Goal: Task Accomplishment & Management: Manage account settings

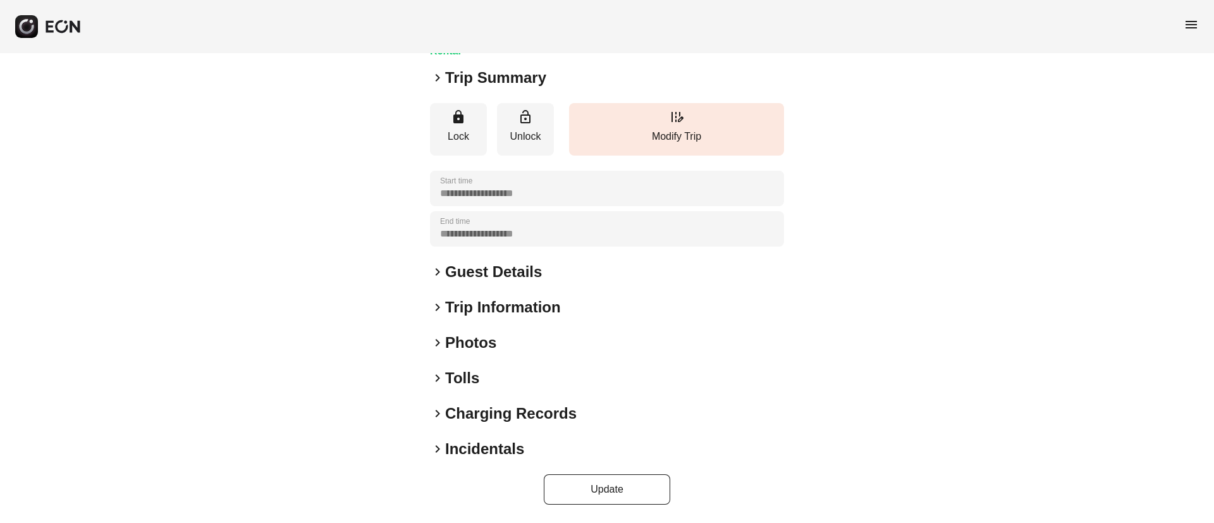
scroll to position [159, 0]
click at [534, 349] on div "keyboard_arrow_right Photos" at bounding box center [607, 343] width 354 height 20
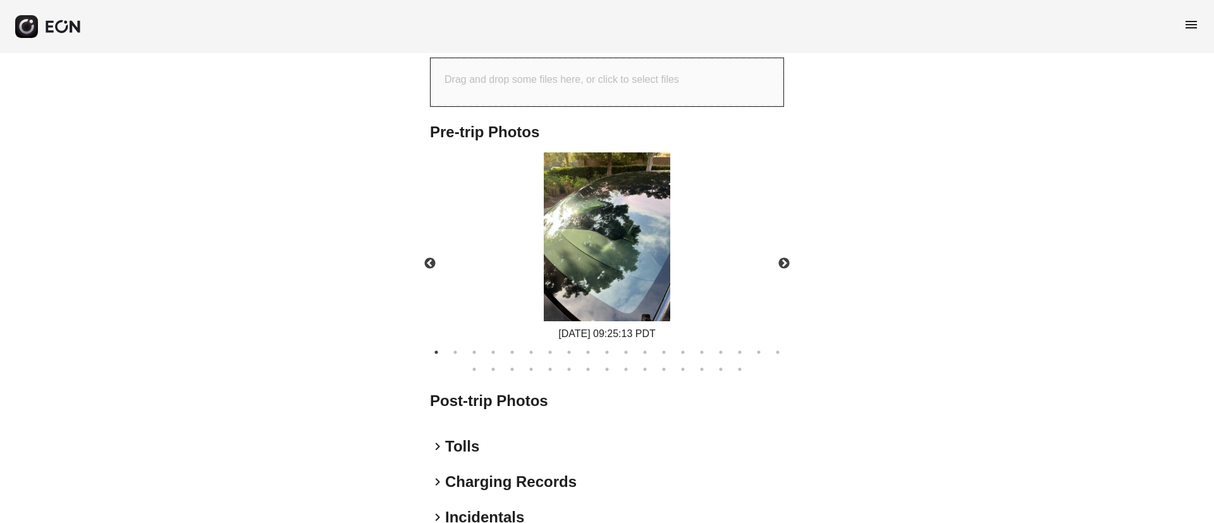
scroll to position [569, 0]
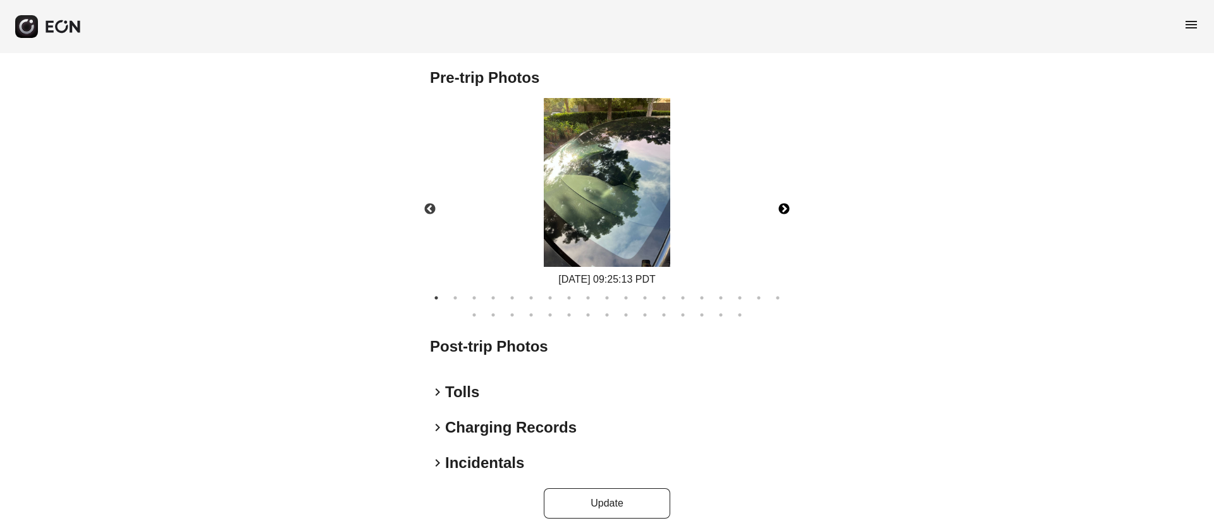
click at [787, 231] on button "Next" at bounding box center [784, 209] width 44 height 44
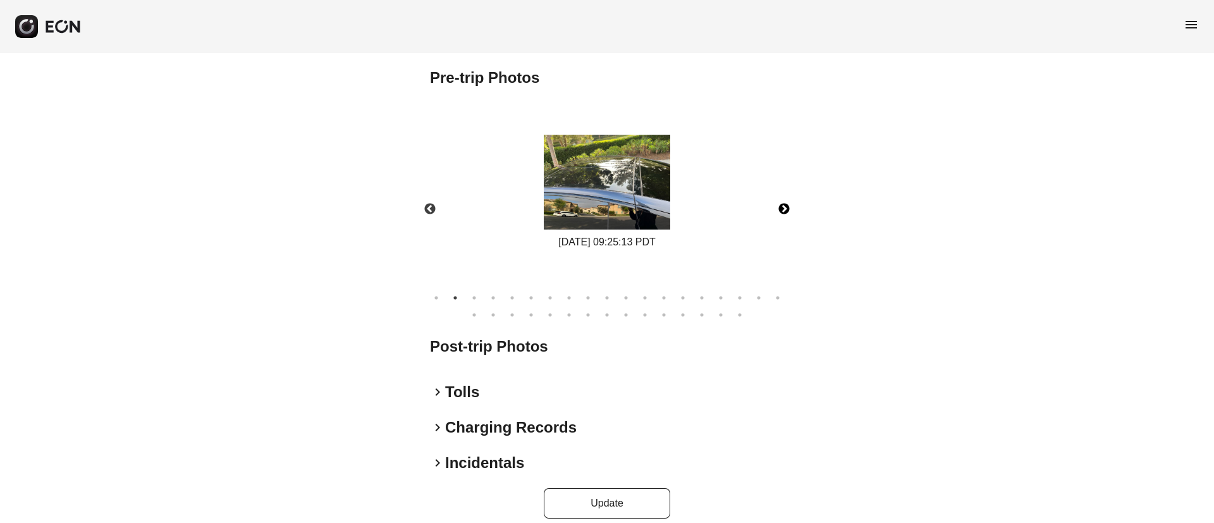
click at [787, 231] on button "Next" at bounding box center [784, 209] width 44 height 44
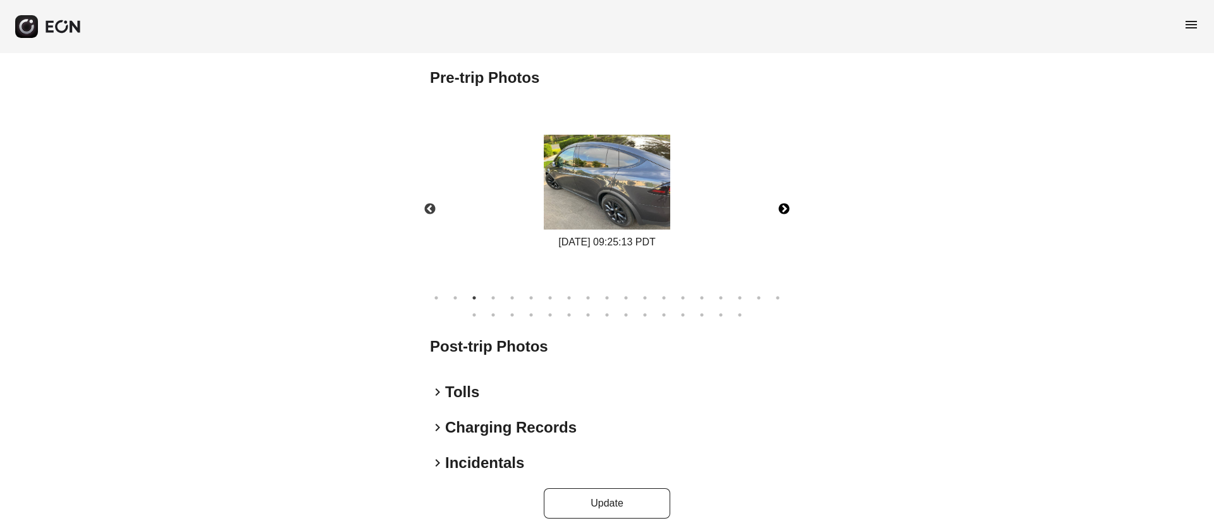
click at [787, 231] on button "Next" at bounding box center [784, 209] width 44 height 44
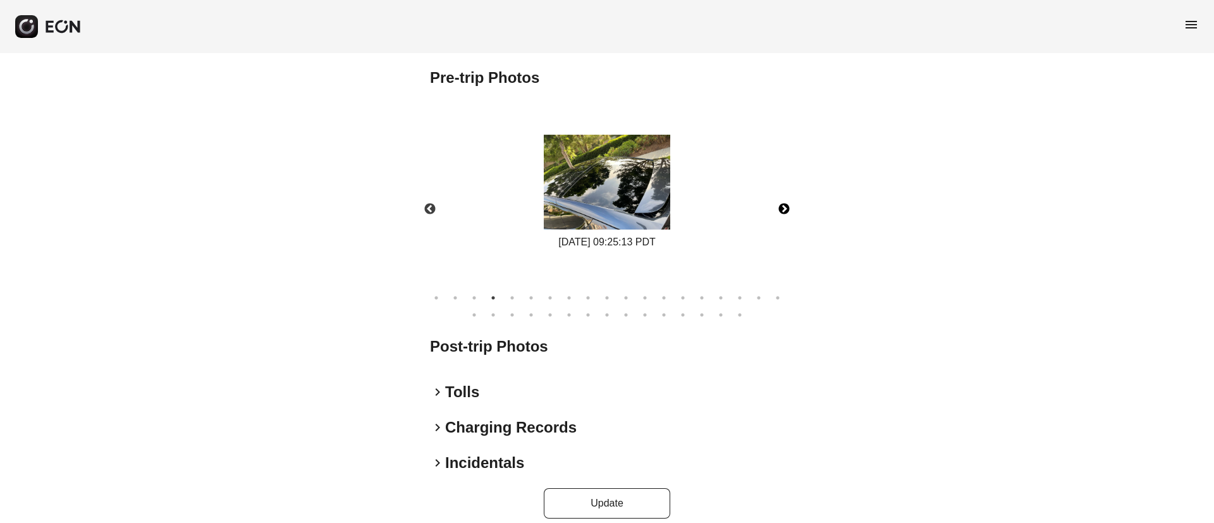
click at [787, 231] on button "Next" at bounding box center [784, 209] width 44 height 44
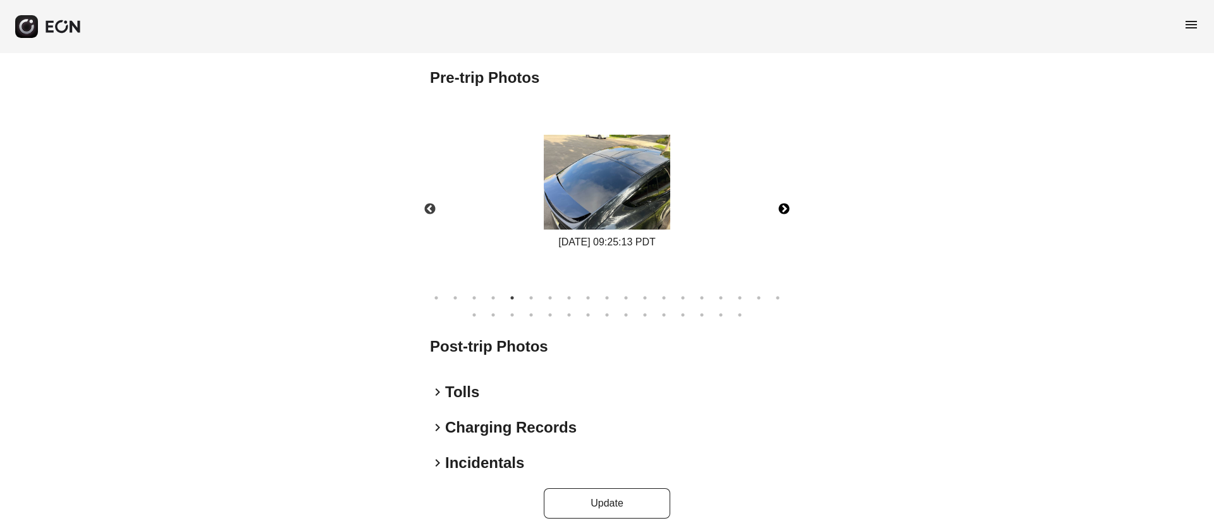
click at [787, 231] on button "Next" at bounding box center [784, 209] width 44 height 44
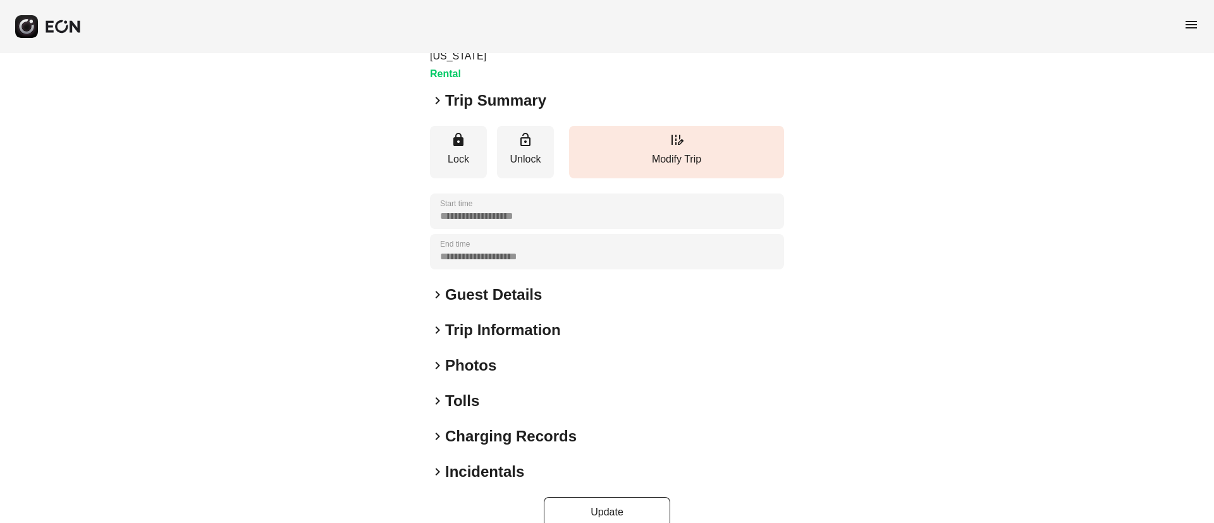
scroll to position [159, 0]
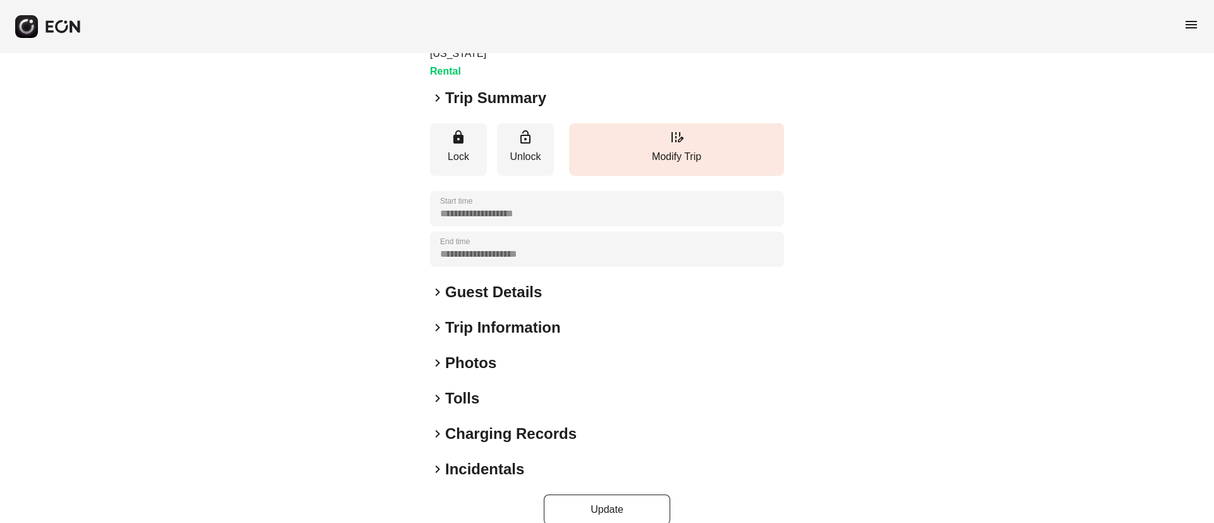
click at [509, 353] on div "keyboard_arrow_right Photos" at bounding box center [607, 363] width 354 height 20
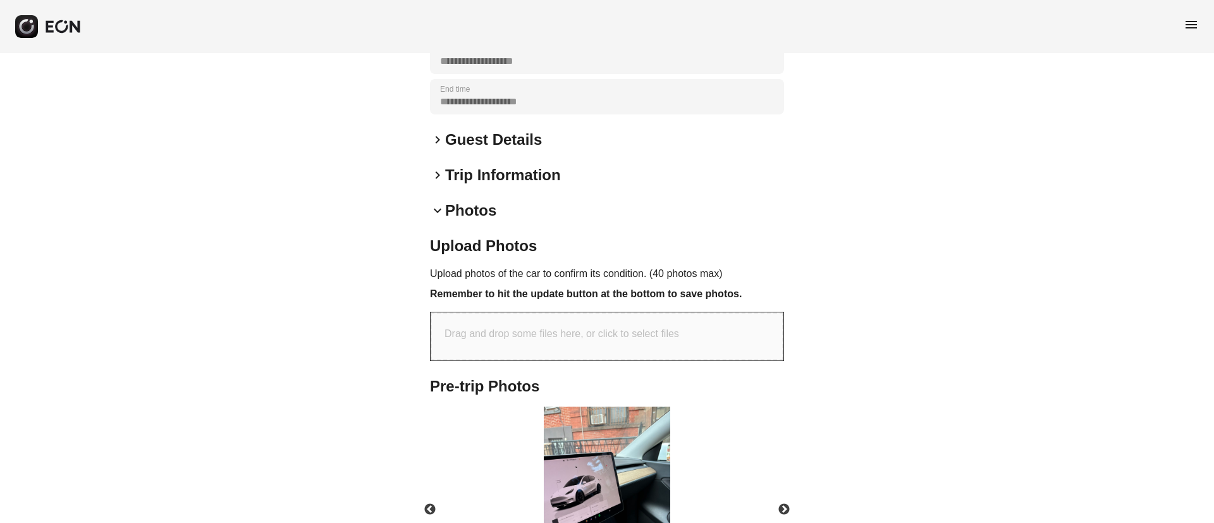
scroll to position [443, 0]
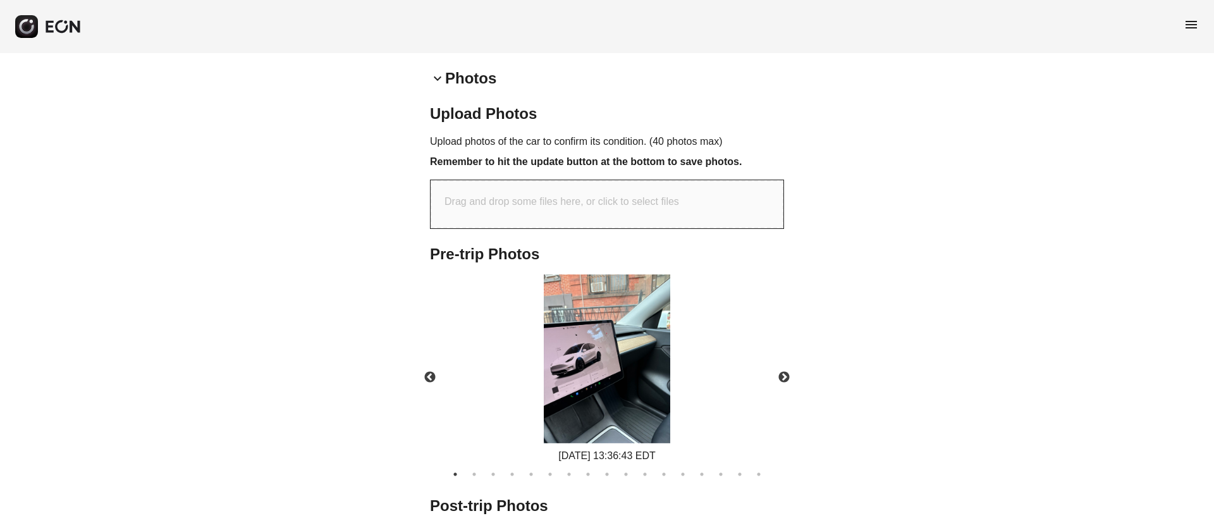
click at [605, 360] on img at bounding box center [607, 359] width 127 height 169
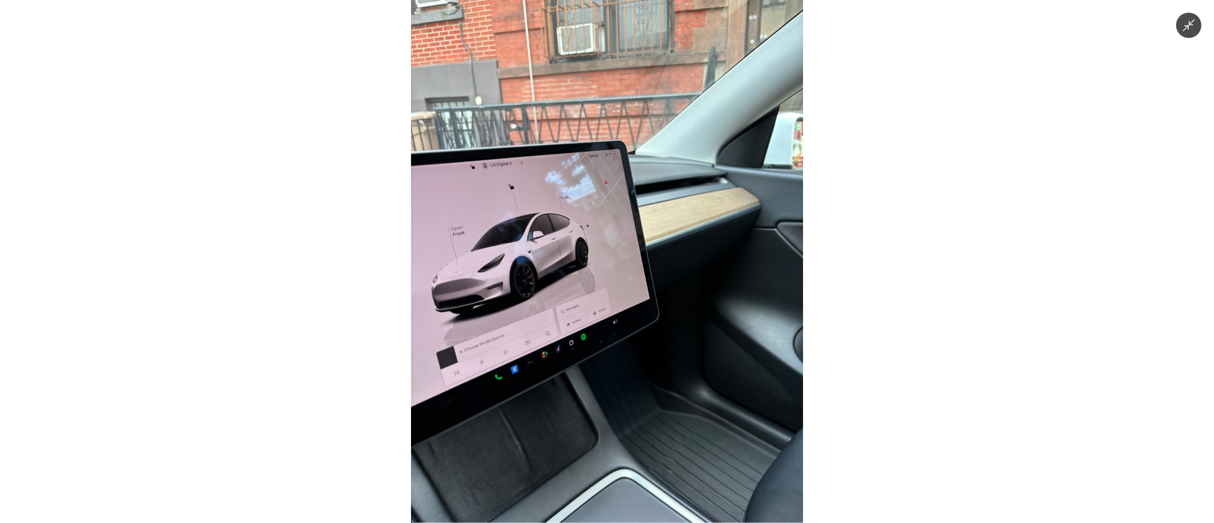
click at [608, 347] on img at bounding box center [607, 261] width 392 height 523
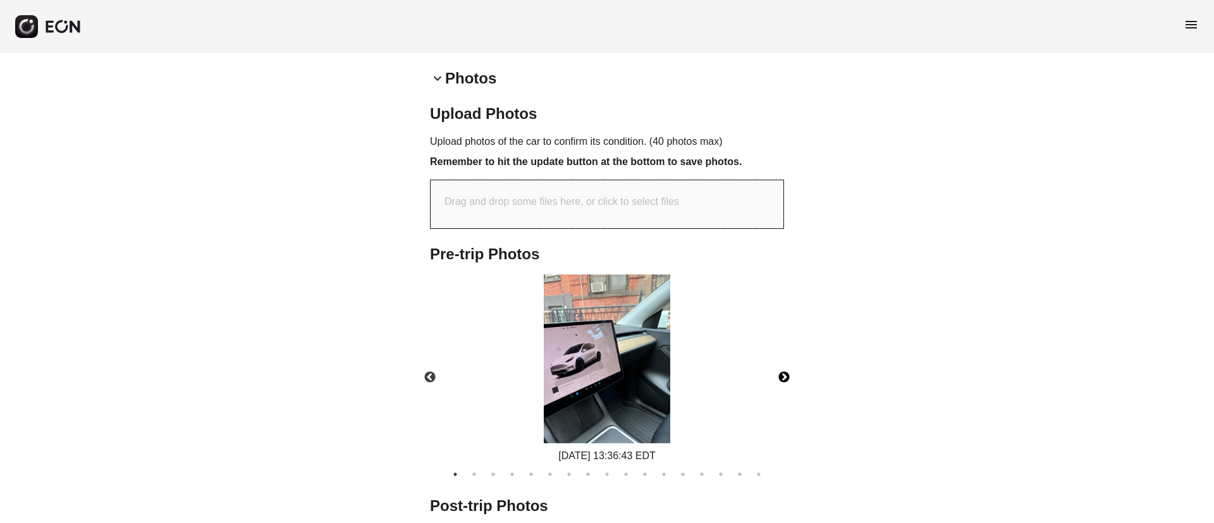
click at [790, 355] on button "Next" at bounding box center [784, 377] width 44 height 44
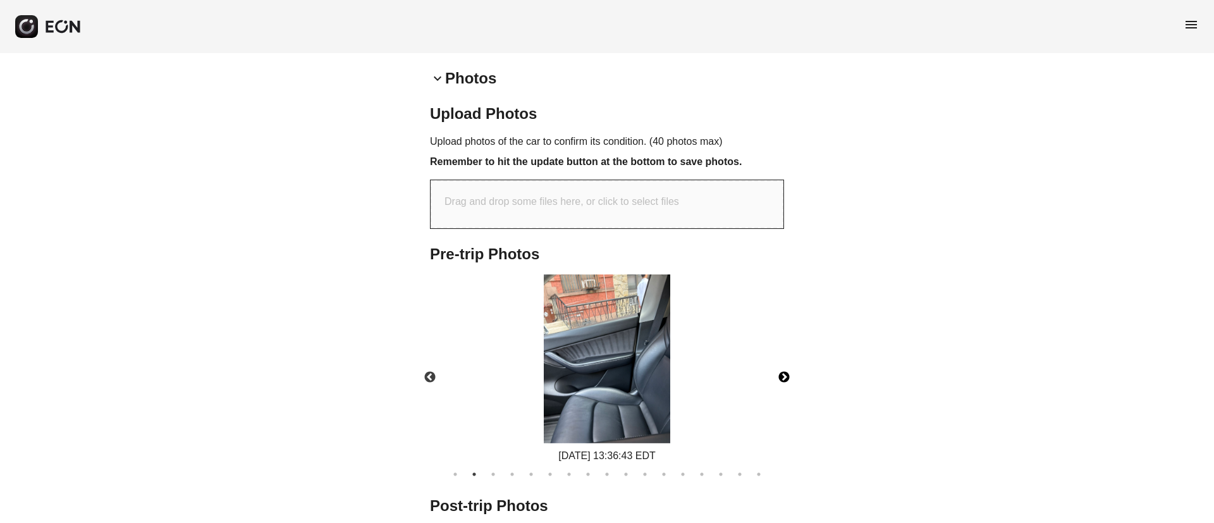
click at [782, 355] on button "Next" at bounding box center [784, 377] width 44 height 44
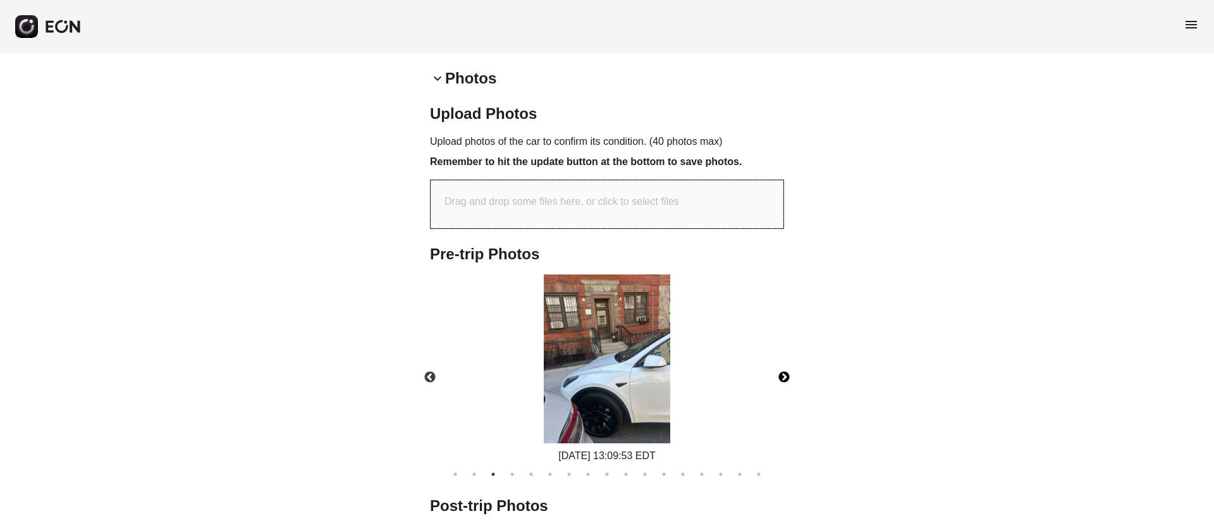
click at [781, 355] on button "Next" at bounding box center [784, 377] width 44 height 44
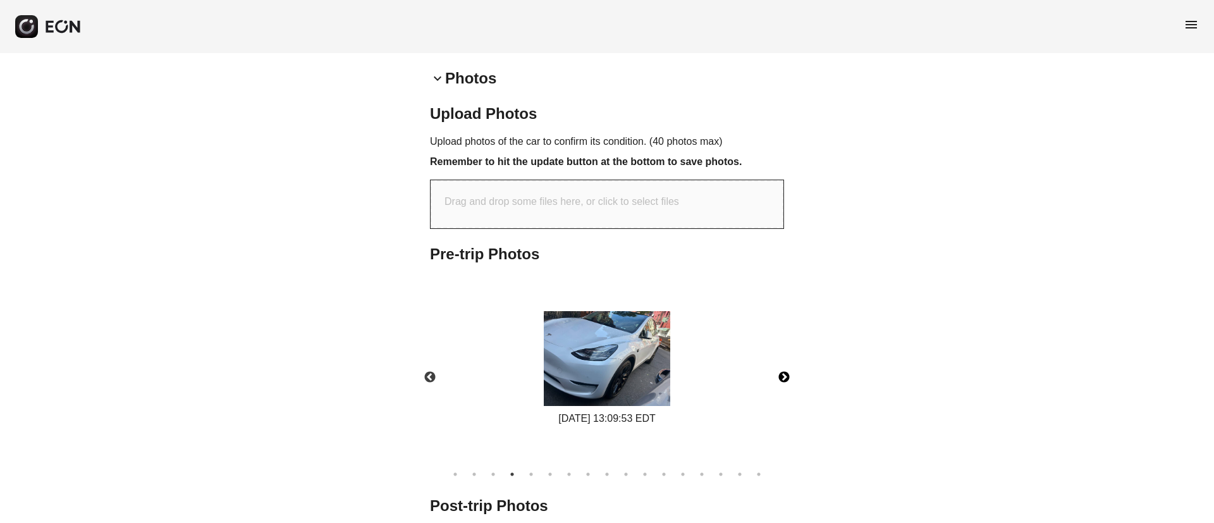
click at [781, 355] on button "Next" at bounding box center [784, 377] width 44 height 44
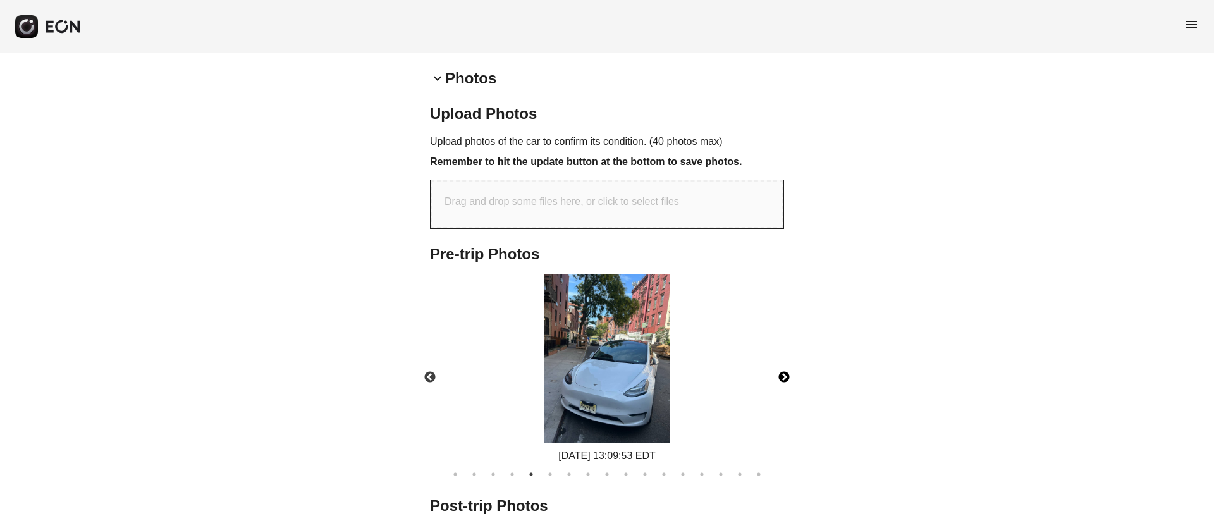
drag, startPoint x: 546, startPoint y: 350, endPoint x: 596, endPoint y: 364, distance: 51.9
click at [549, 352] on img at bounding box center [607, 359] width 127 height 169
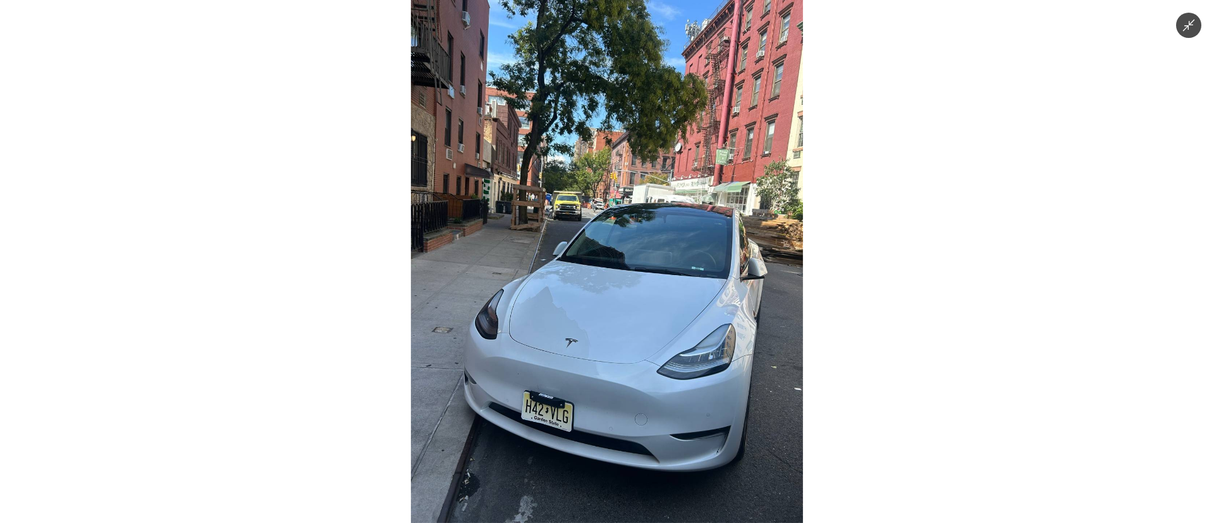
click at [629, 352] on img at bounding box center [607, 261] width 392 height 523
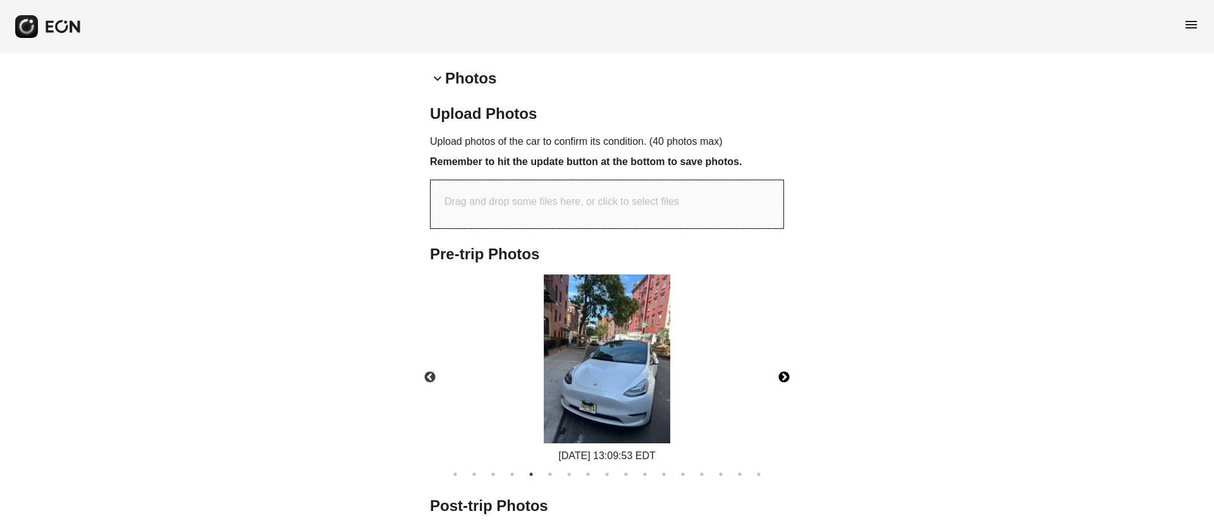
click at [787, 355] on button "Next" at bounding box center [784, 377] width 44 height 44
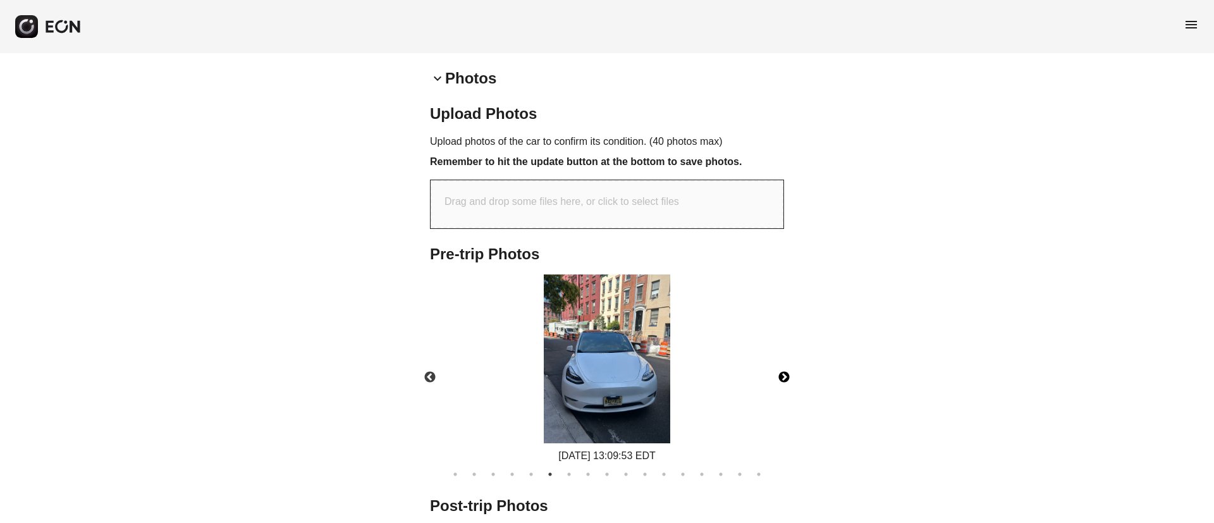
click at [653, 354] on img at bounding box center [607, 359] width 127 height 169
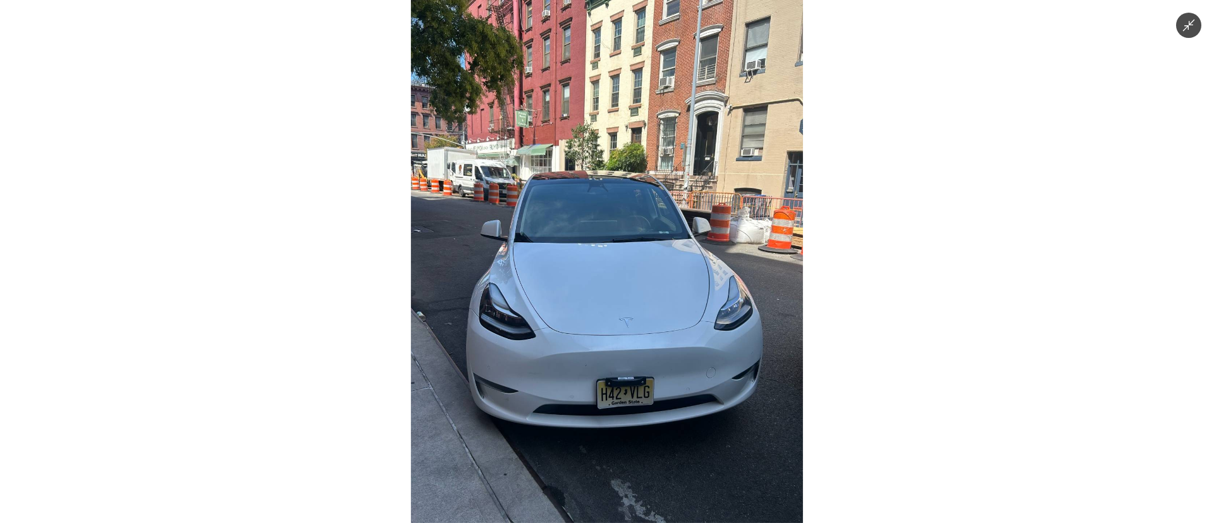
click at [653, 354] on img at bounding box center [607, 261] width 392 height 523
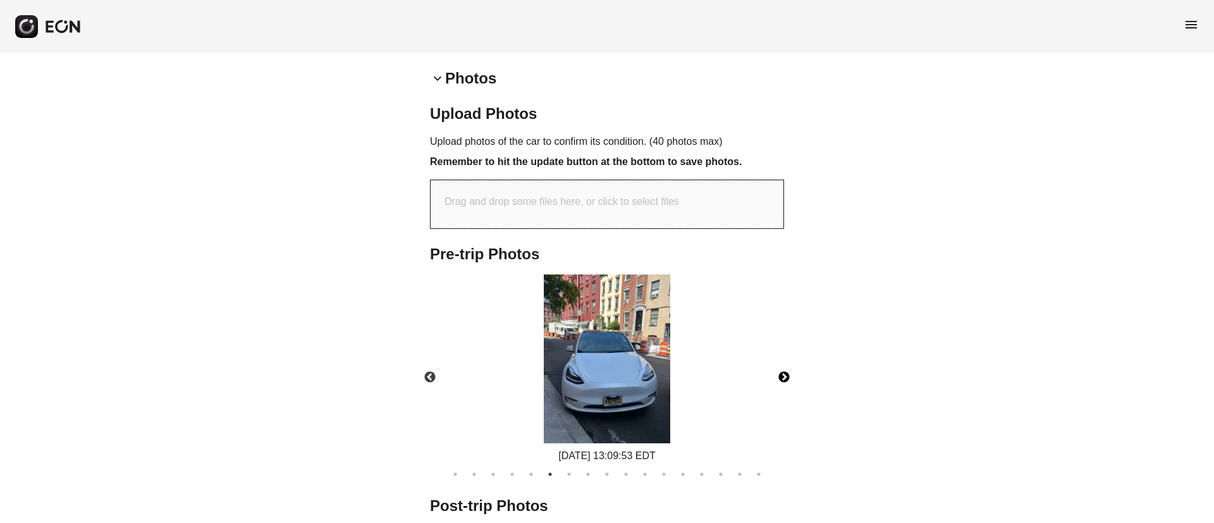
click at [786, 357] on button "Next" at bounding box center [784, 377] width 44 height 44
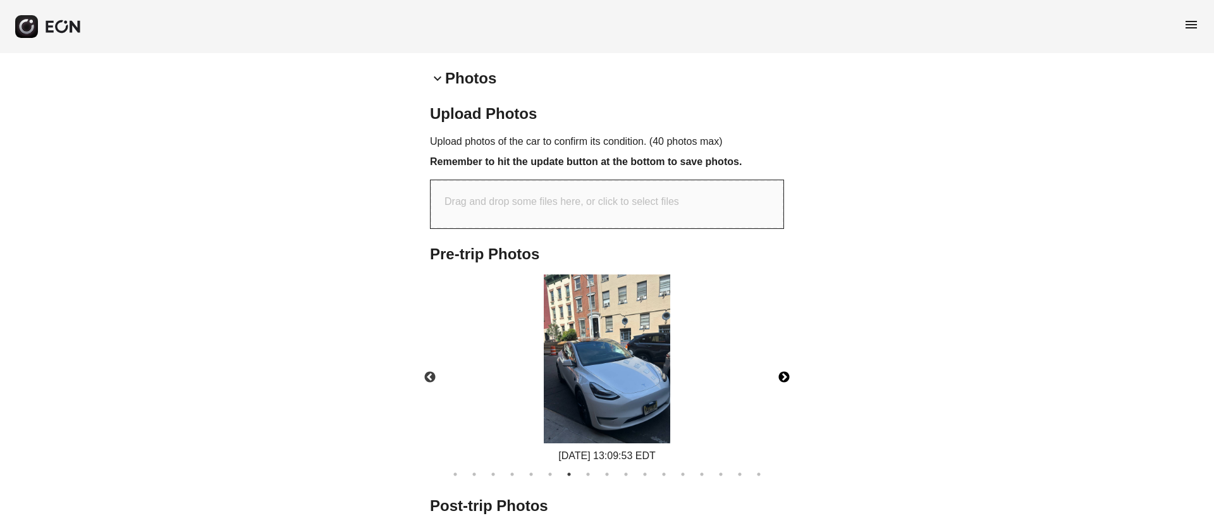
click at [786, 357] on button "Next" at bounding box center [784, 377] width 44 height 44
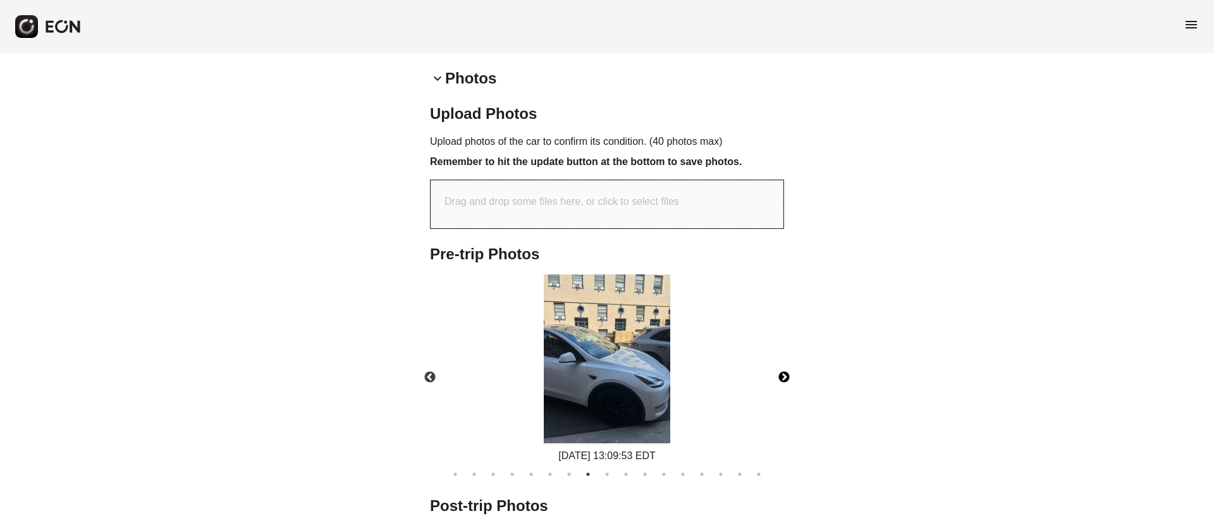
click at [786, 357] on button "Next" at bounding box center [784, 377] width 44 height 44
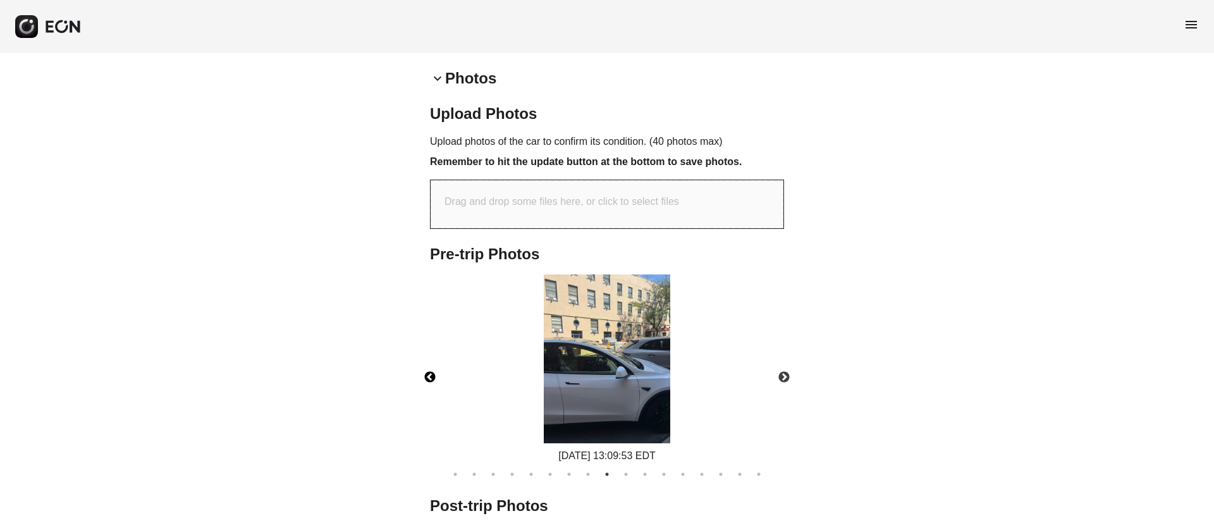
click at [427, 356] on button "Previous" at bounding box center [430, 377] width 44 height 44
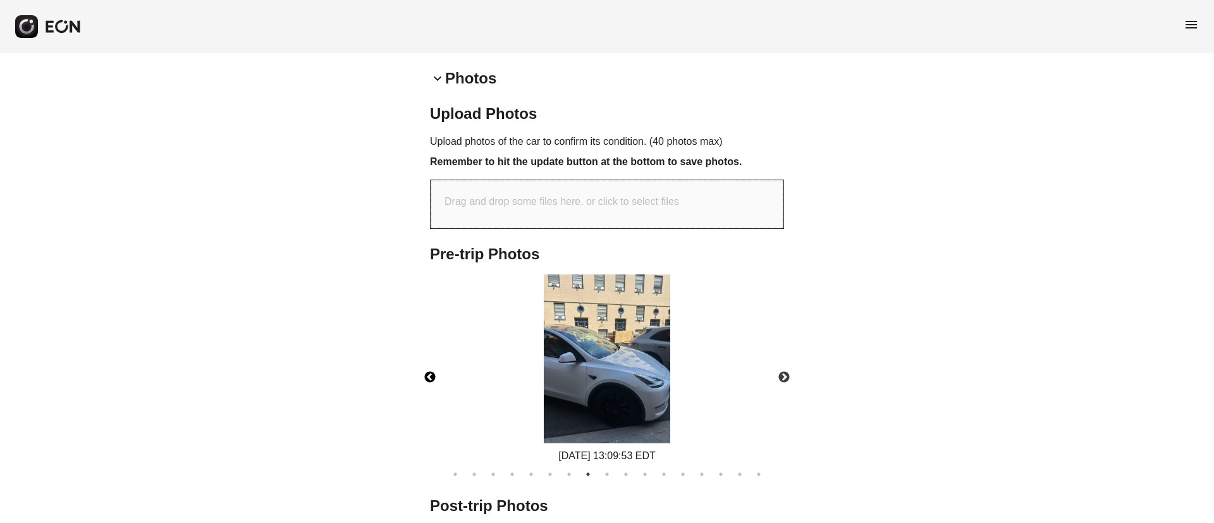
click at [655, 390] on img at bounding box center [607, 359] width 127 height 169
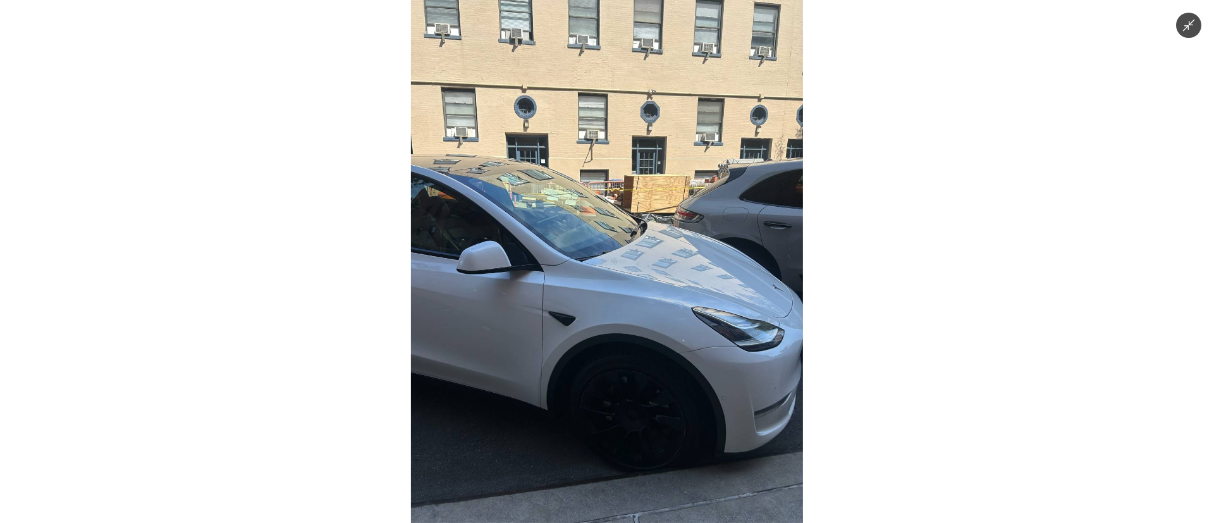
click at [701, 378] on img at bounding box center [607, 261] width 392 height 523
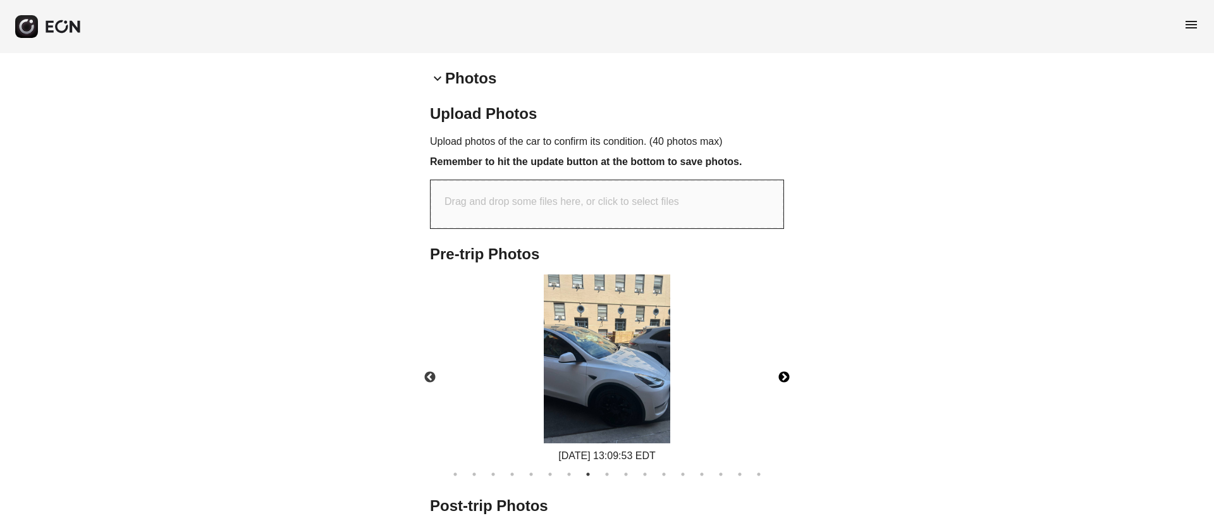
click at [786, 361] on button "Next" at bounding box center [784, 377] width 44 height 44
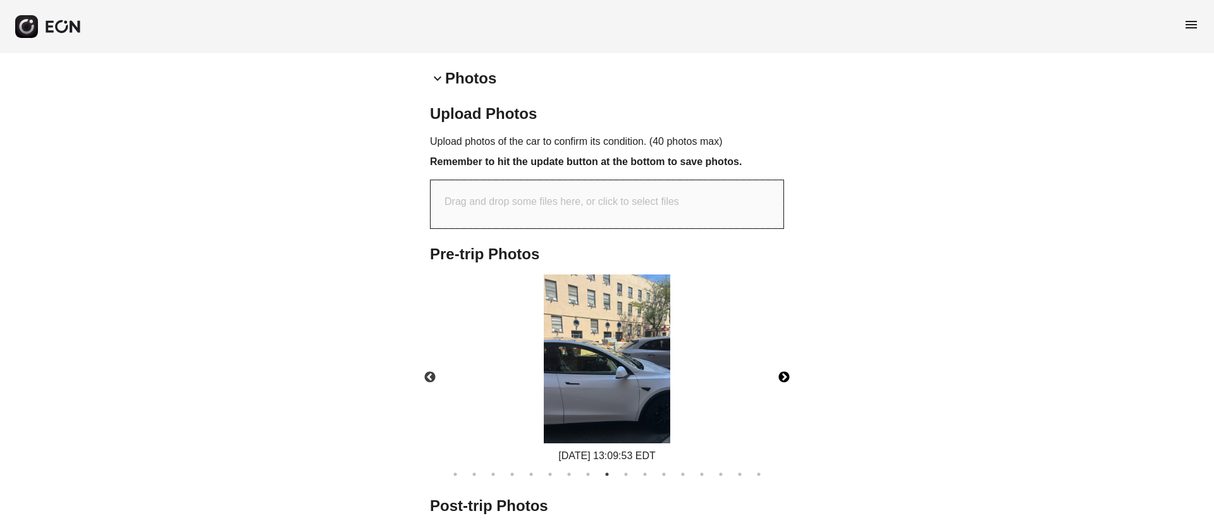
click at [787, 361] on button "Next" at bounding box center [784, 377] width 44 height 44
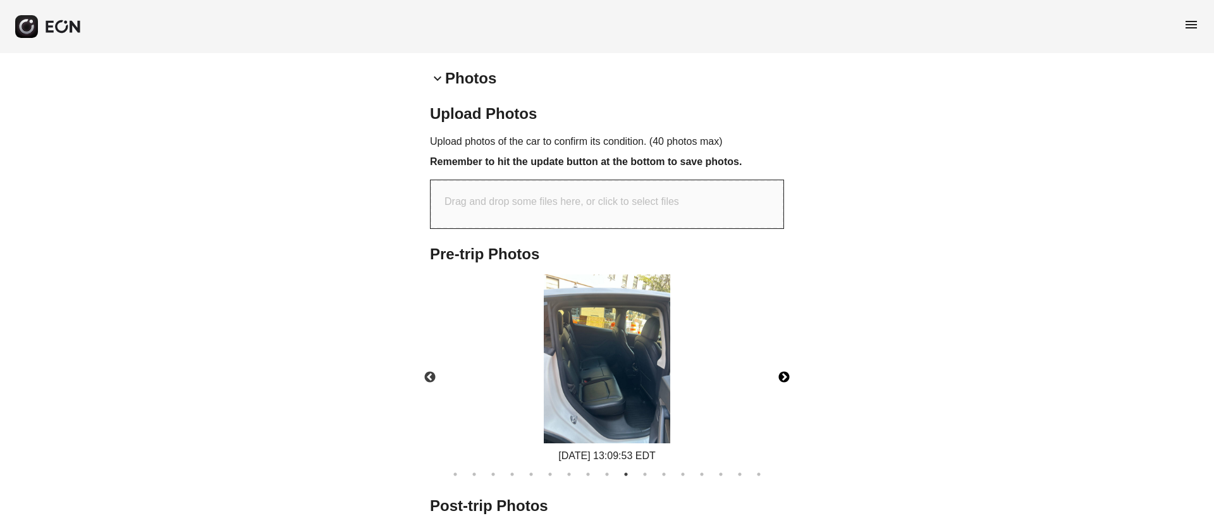
click at [787, 361] on button "Next" at bounding box center [784, 377] width 44 height 44
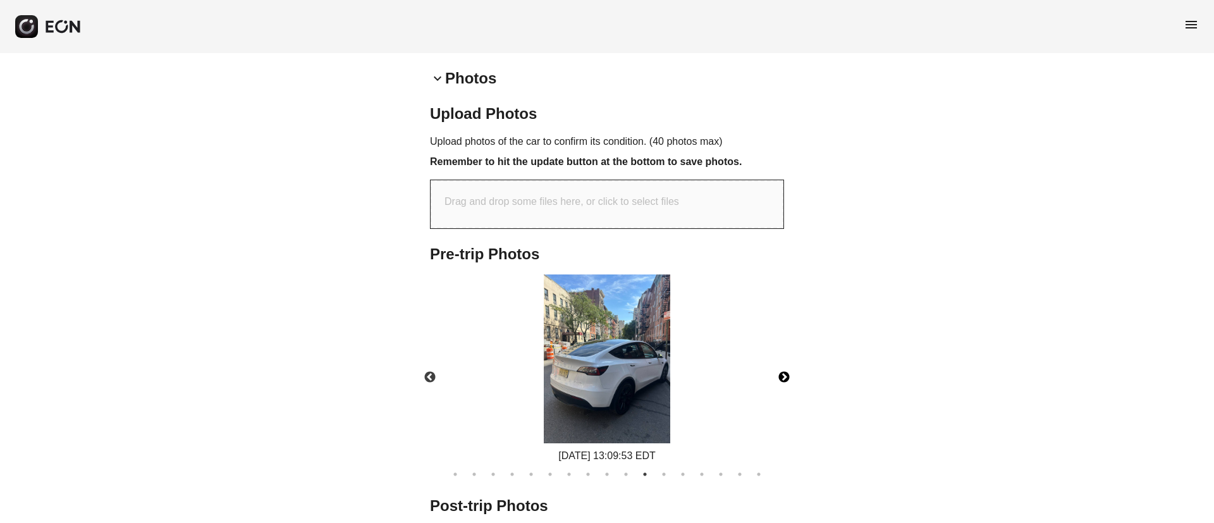
click at [787, 361] on button "Next" at bounding box center [784, 377] width 44 height 44
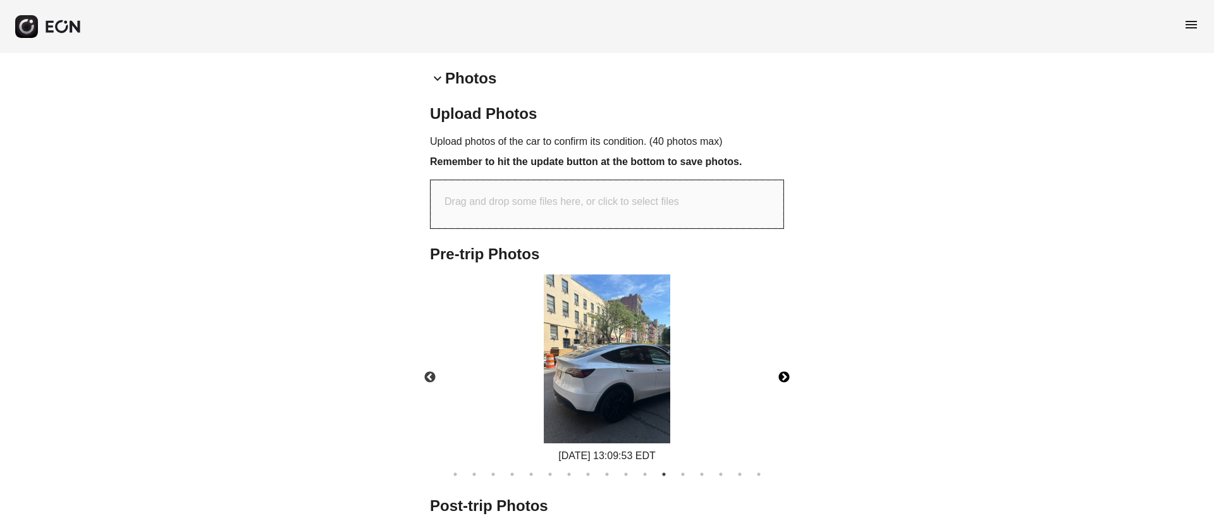
click at [787, 361] on button "Next" at bounding box center [784, 377] width 44 height 44
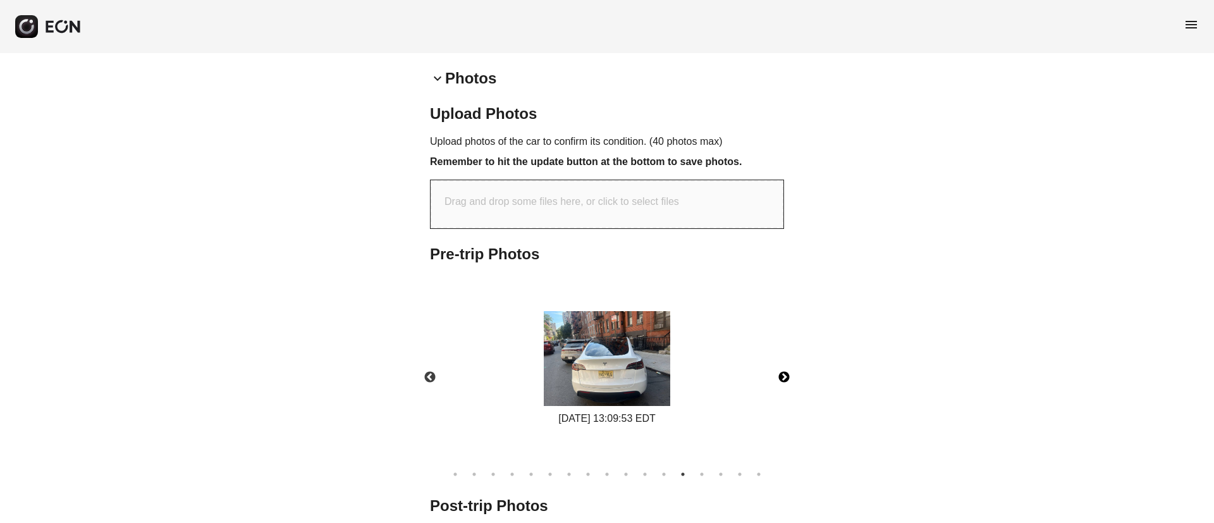
click at [787, 361] on button "Next" at bounding box center [784, 377] width 44 height 44
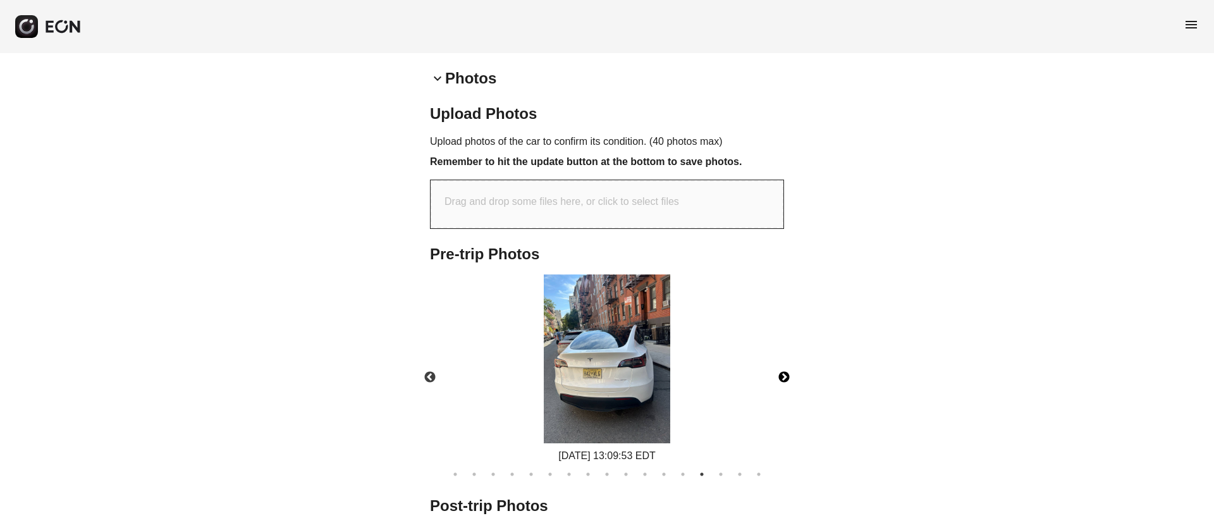
click at [787, 361] on button "Next" at bounding box center [784, 377] width 44 height 44
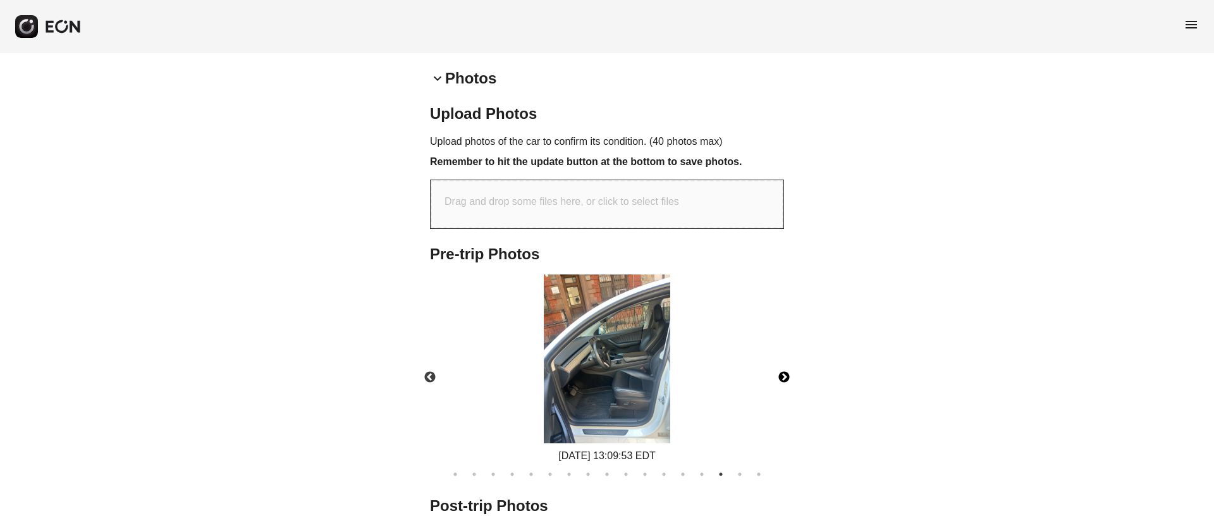
click at [787, 361] on button "Next" at bounding box center [784, 377] width 44 height 44
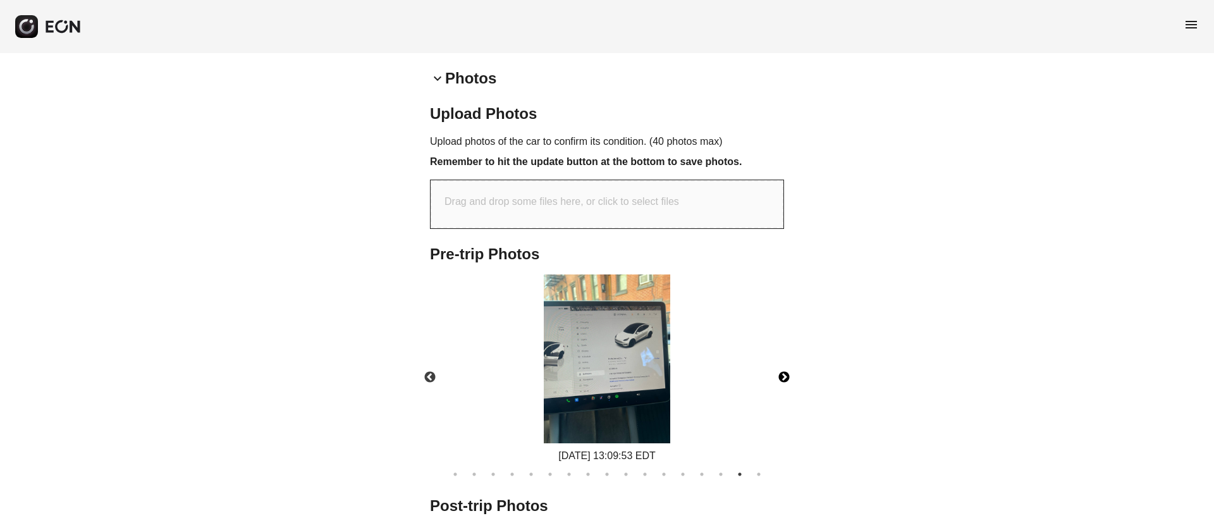
click at [787, 361] on button "Next" at bounding box center [784, 377] width 44 height 44
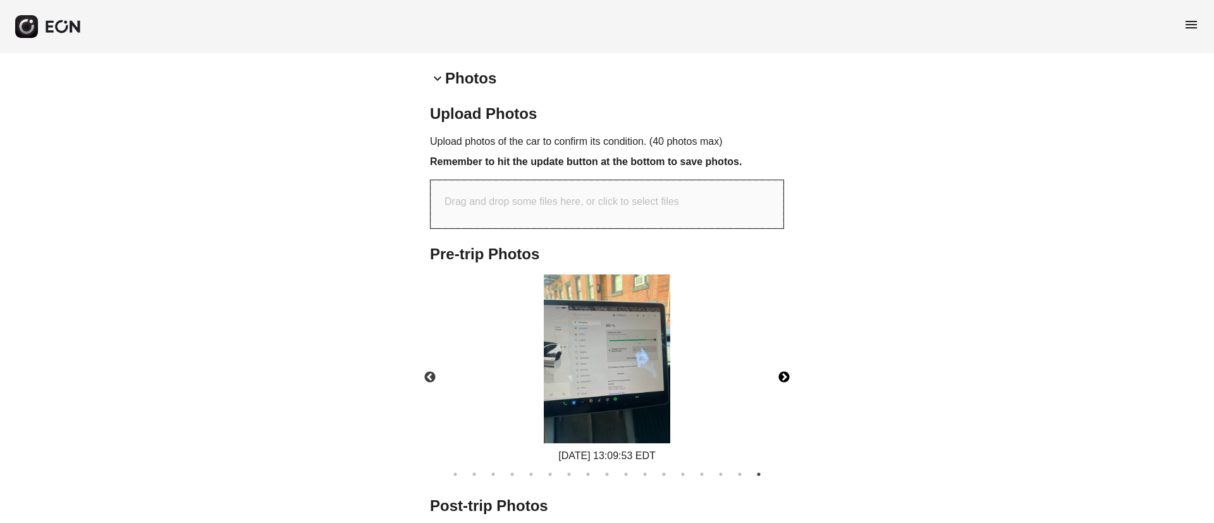
click at [787, 361] on button "Next" at bounding box center [784, 377] width 44 height 44
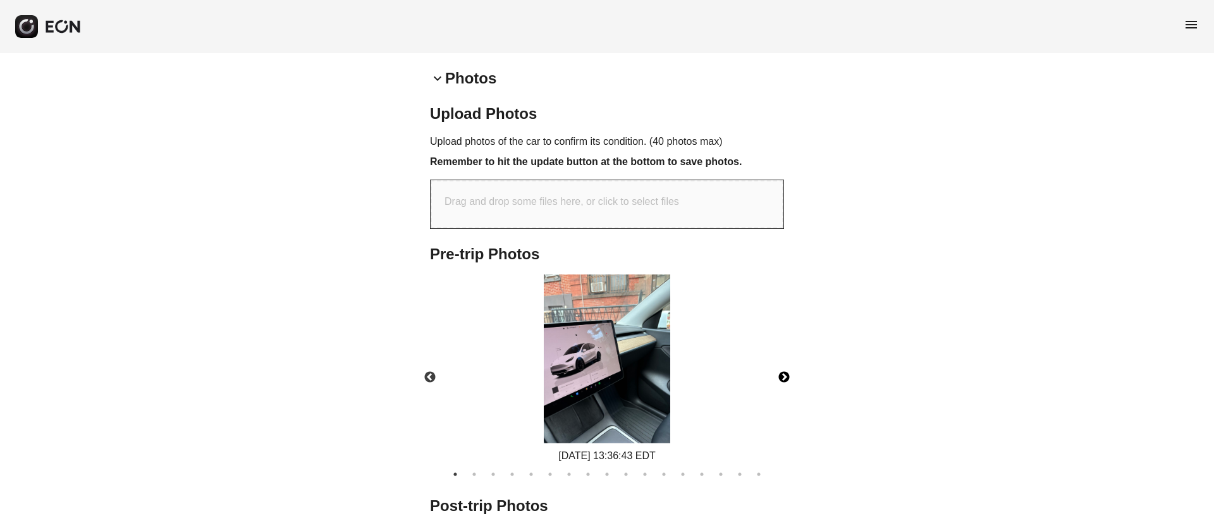
click at [787, 361] on button "Next" at bounding box center [784, 377] width 44 height 44
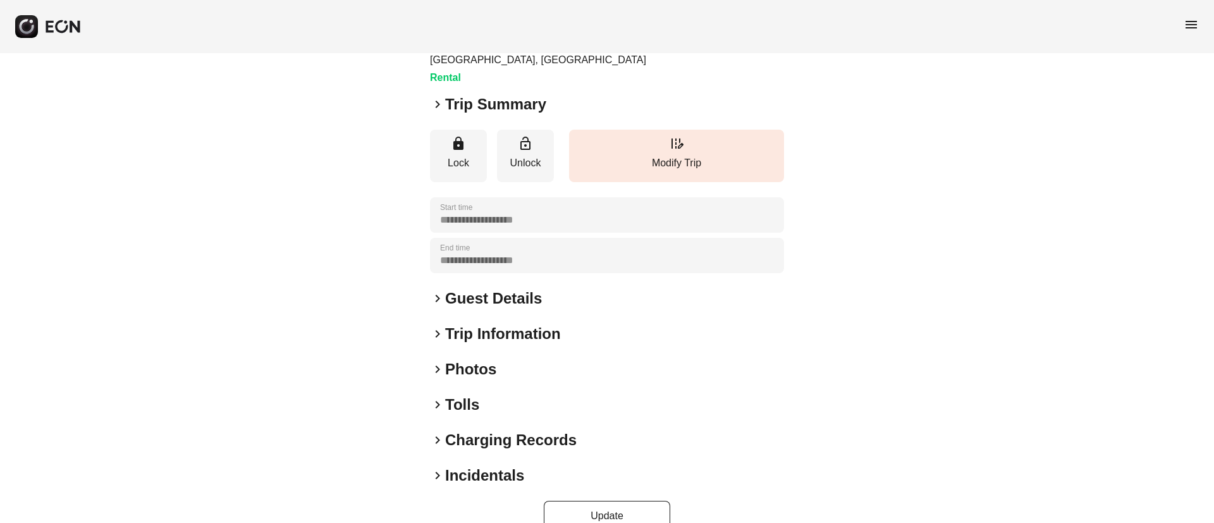
scroll to position [159, 0]
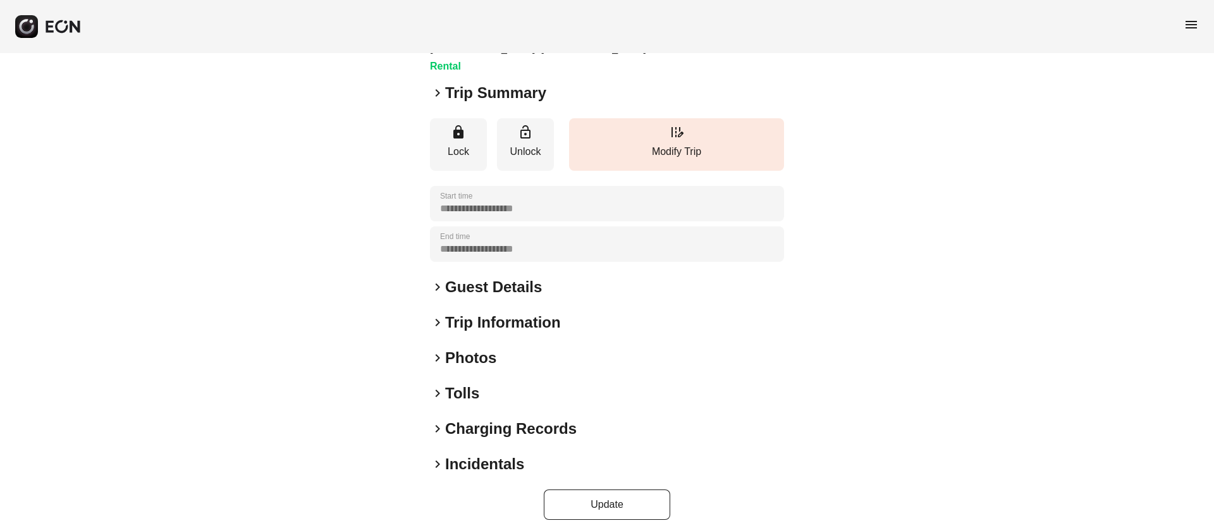
click at [499, 277] on h2 "Guest Details" at bounding box center [493, 287] width 97 height 20
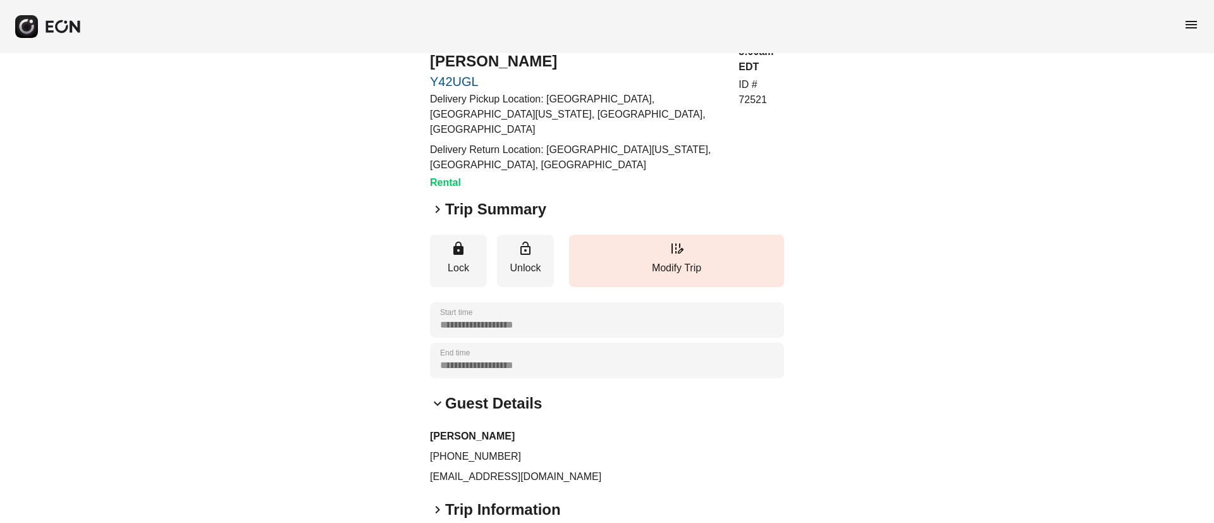
scroll to position [0, 0]
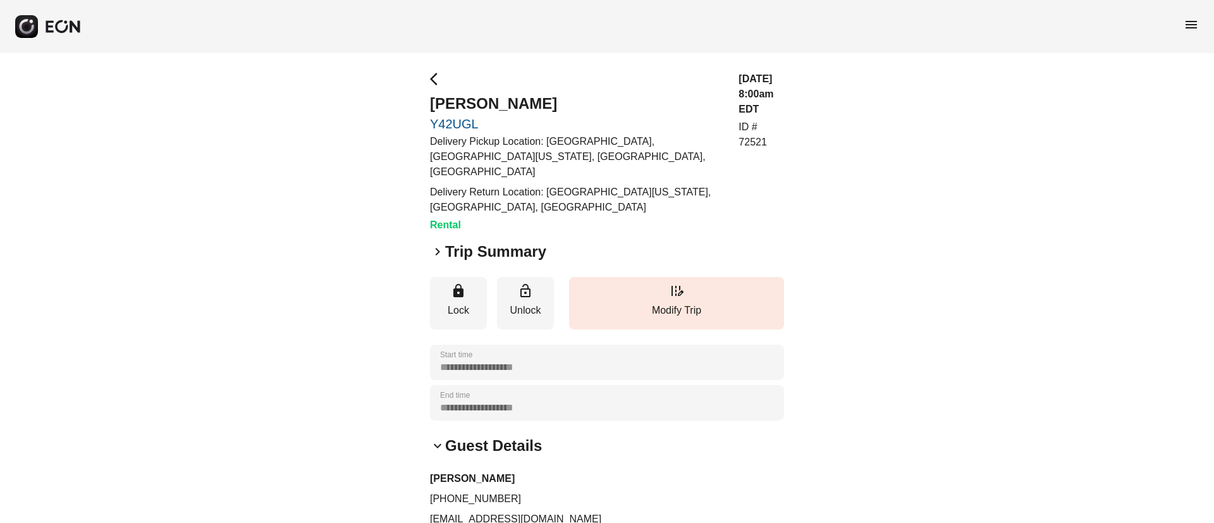
click at [1191, 27] on span "menu" at bounding box center [1191, 24] width 15 height 15
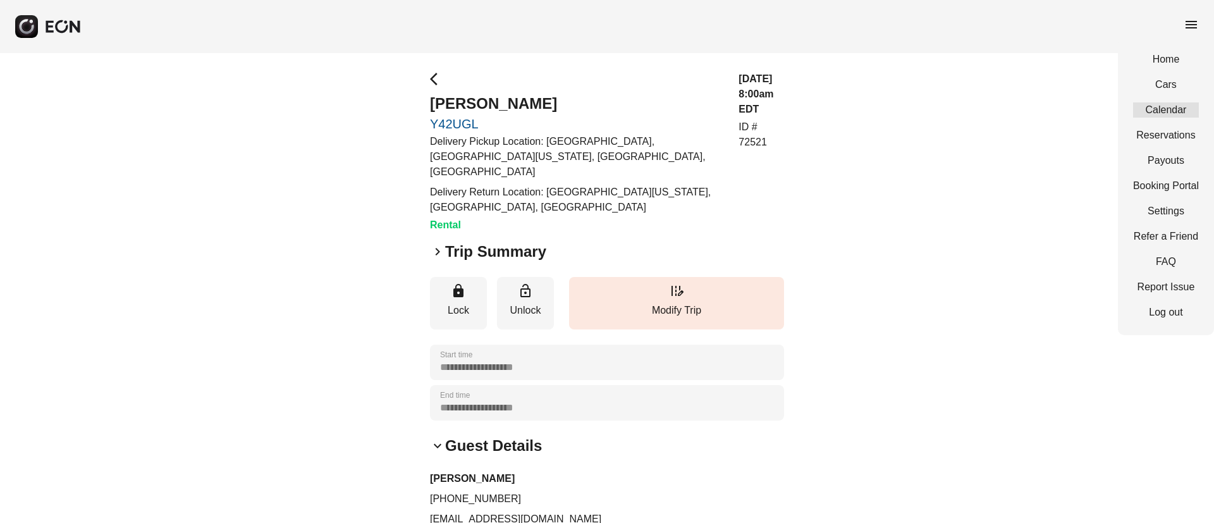
click at [1150, 116] on link "Calendar" at bounding box center [1166, 109] width 66 height 15
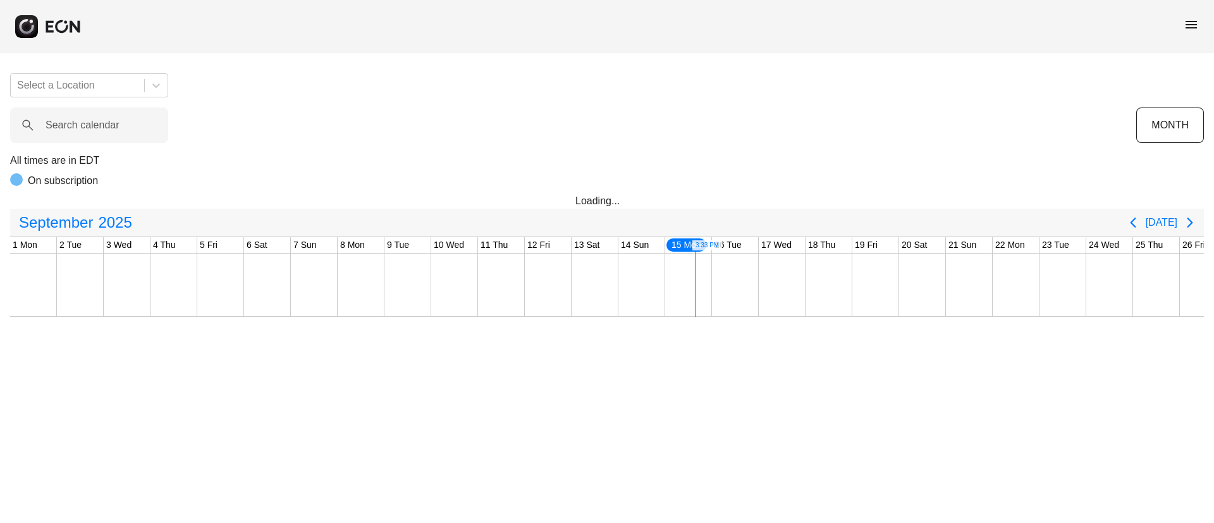
scroll to position [0, 209]
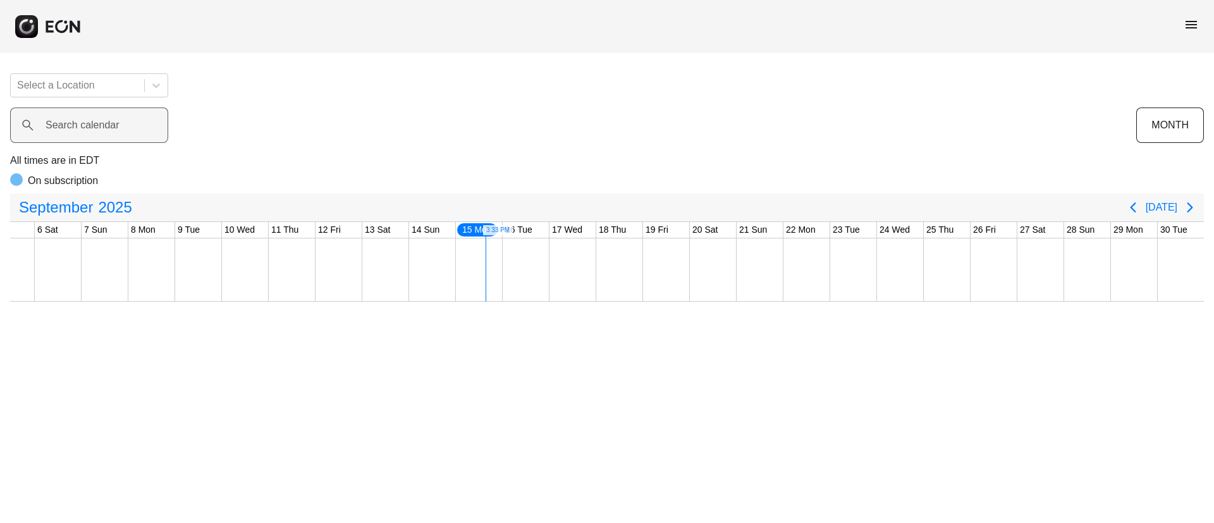
click at [111, 119] on label "Search calendar" at bounding box center [83, 125] width 74 height 15
click at [111, 119] on calendar "Search calendar" at bounding box center [89, 125] width 158 height 35
click at [89, 136] on calendar "Search calendar" at bounding box center [89, 125] width 158 height 35
click at [92, 125] on calendar "Search calendar" at bounding box center [89, 125] width 158 height 35
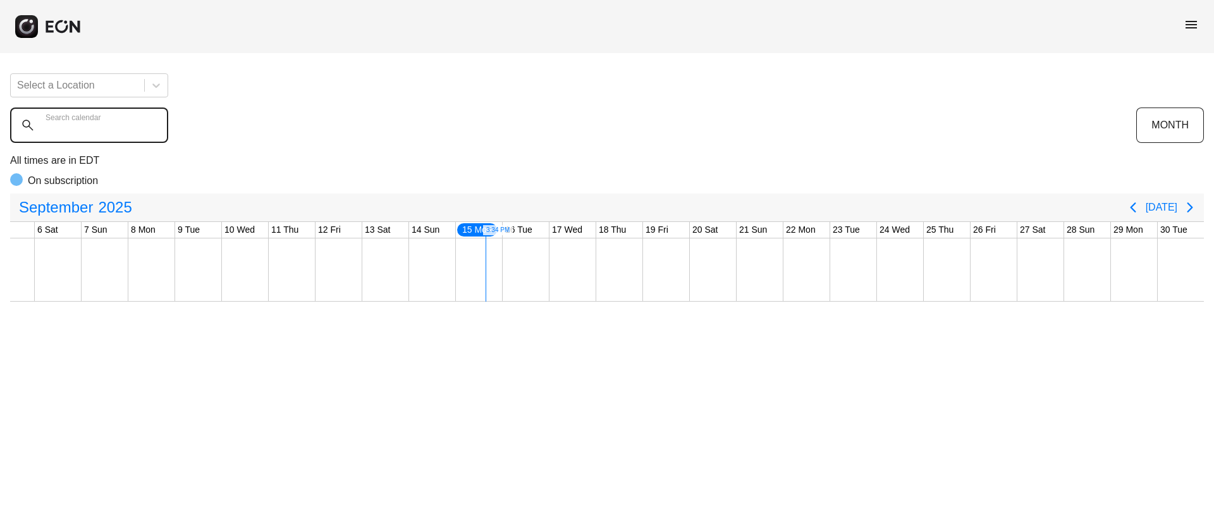
click at [92, 125] on calendar "Search calendar" at bounding box center [89, 125] width 158 height 35
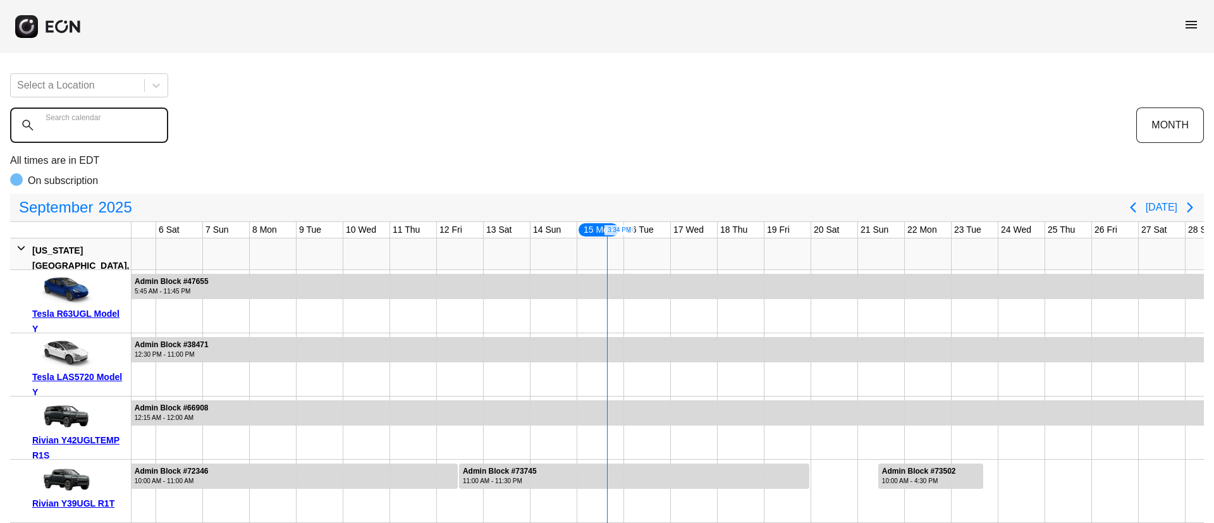
paste calendar "******"
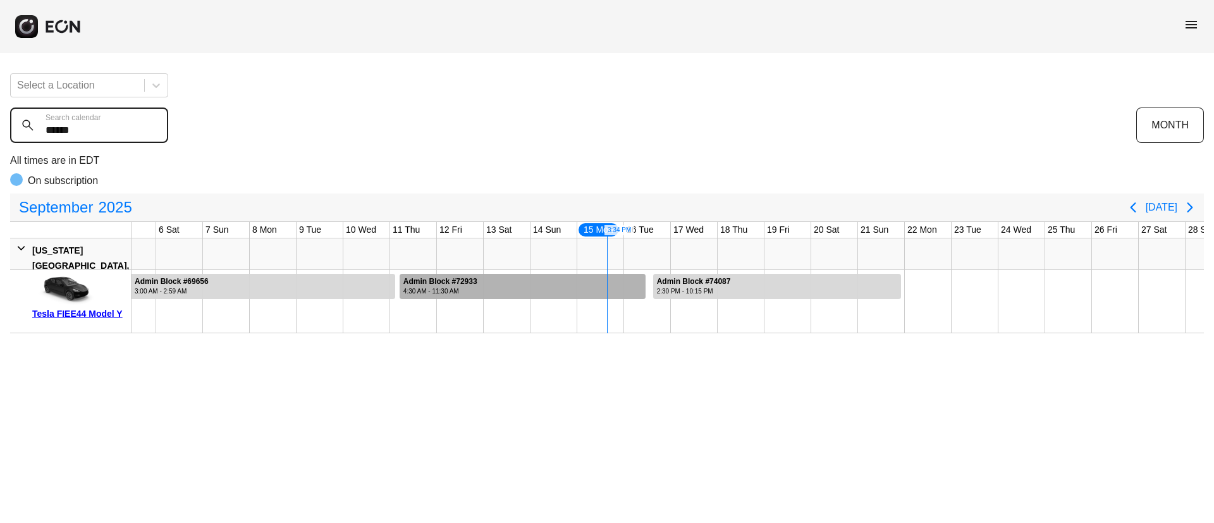
type calendar "******"
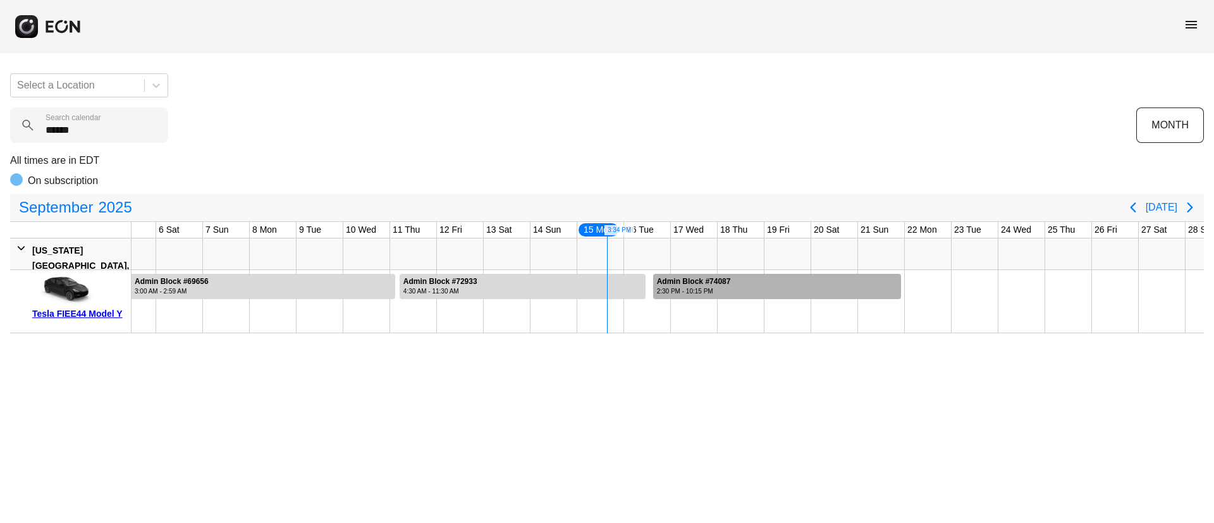
click at [824, 285] on div at bounding box center [777, 286] width 248 height 25
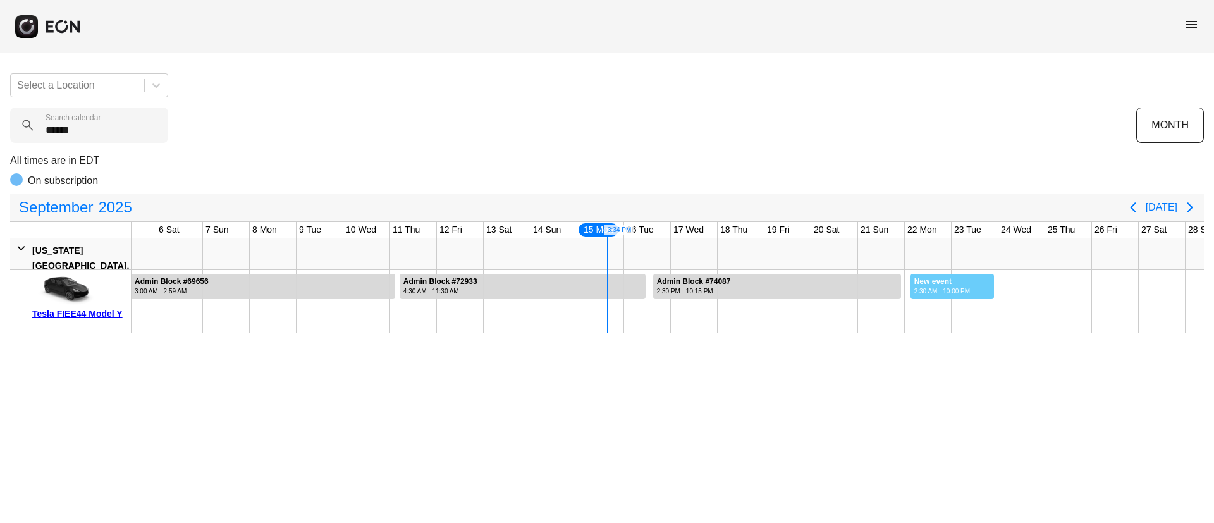
drag, startPoint x: 910, startPoint y: 280, endPoint x: 994, endPoint y: 289, distance: 84.7
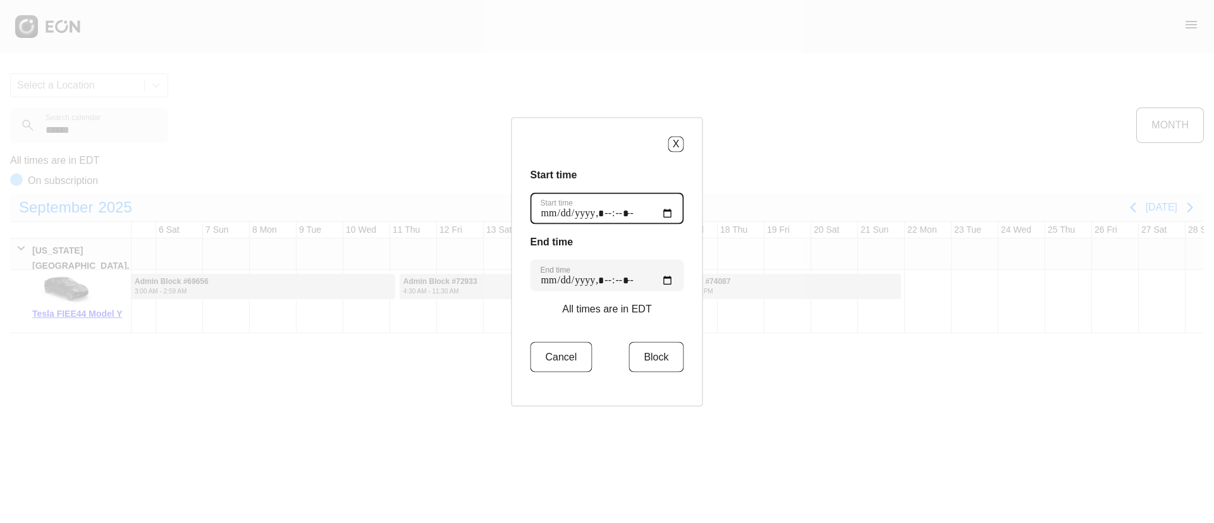
click at [663, 216] on time "Start time" at bounding box center [608, 208] width 154 height 32
type time "**********"
drag, startPoint x: 604, startPoint y: 176, endPoint x: 620, endPoint y: 213, distance: 40.2
click at [604, 175] on h3 "Start time" at bounding box center [608, 174] width 154 height 15
click at [657, 278] on time "End time" at bounding box center [608, 275] width 154 height 32
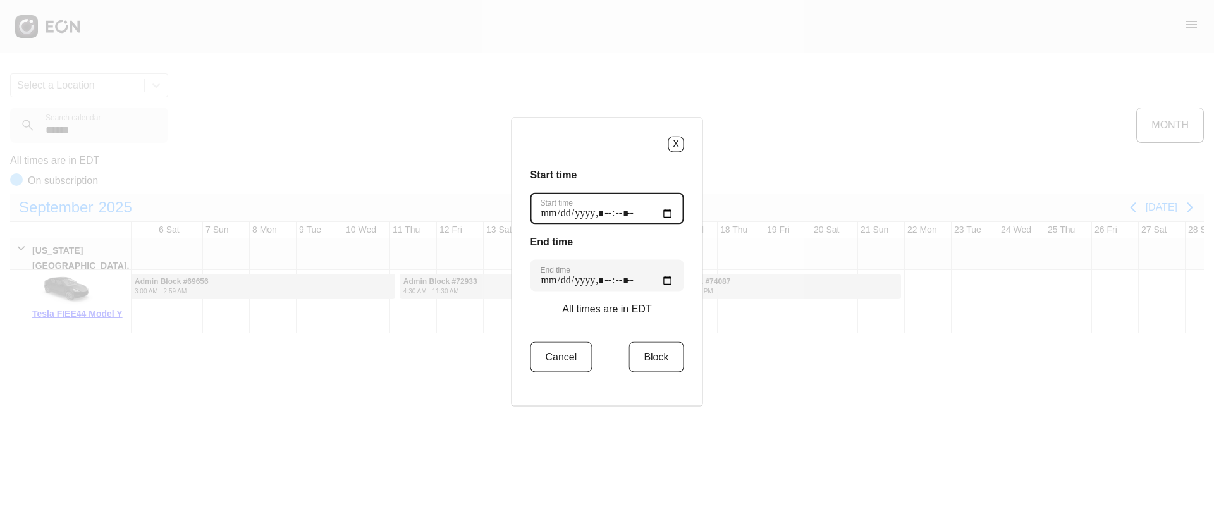
type time "**********"
drag, startPoint x: 626, startPoint y: 219, endPoint x: 647, endPoint y: 278, distance: 62.4
click at [626, 219] on time "Start time" at bounding box center [608, 208] width 154 height 32
click at [641, 355] on button "Block" at bounding box center [656, 357] width 55 height 30
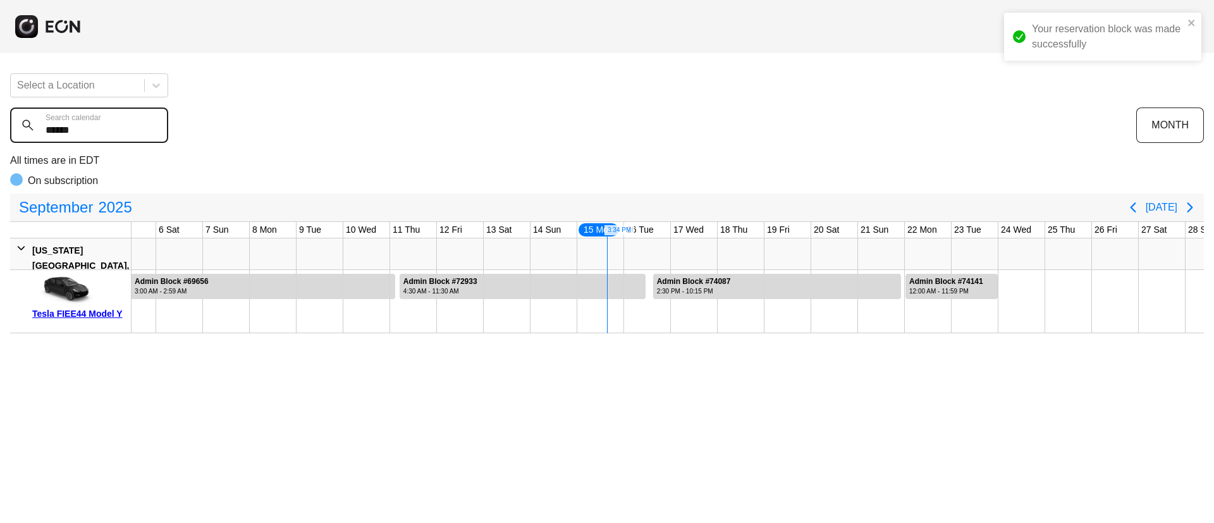
drag, startPoint x: 96, startPoint y: 133, endPoint x: 25, endPoint y: 142, distance: 70.8
click at [25, 142] on calendar "******" at bounding box center [89, 125] width 158 height 35
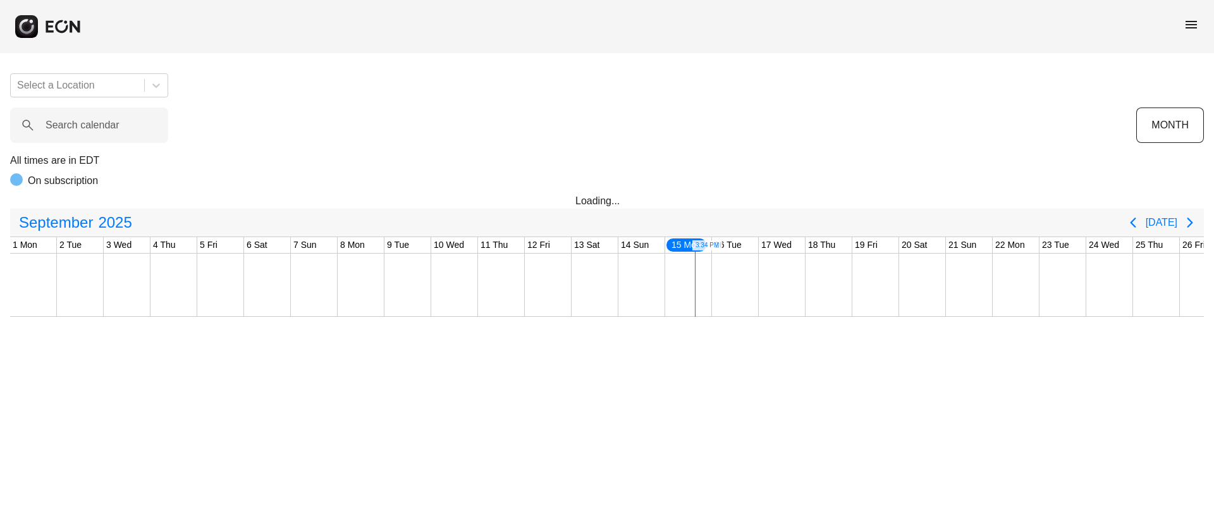
scroll to position [0, 209]
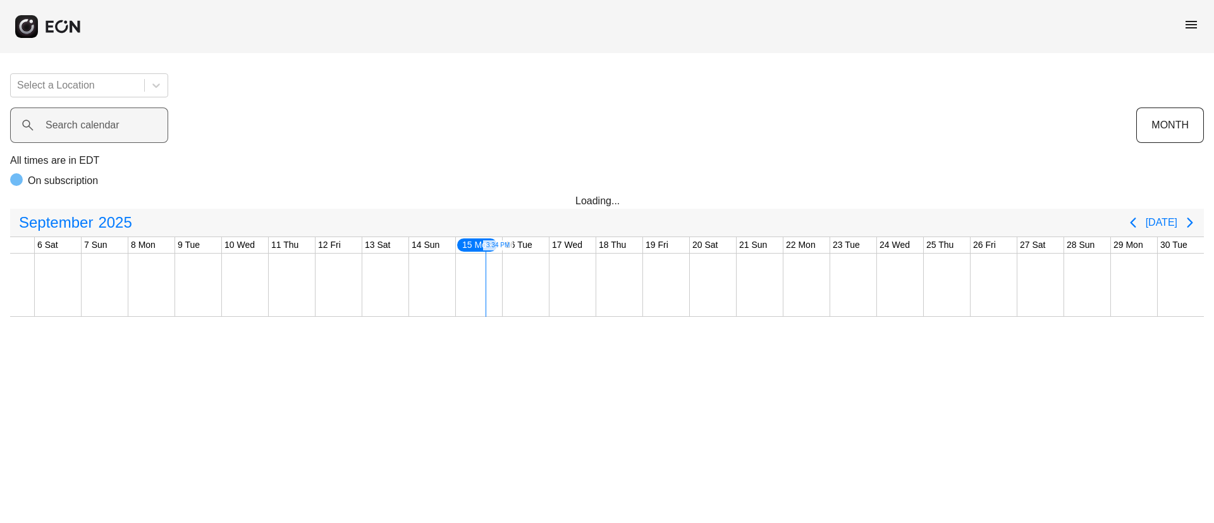
click at [77, 130] on label "Search calendar" at bounding box center [83, 125] width 74 height 15
click at [77, 130] on calendar "Search calendar" at bounding box center [89, 125] width 158 height 35
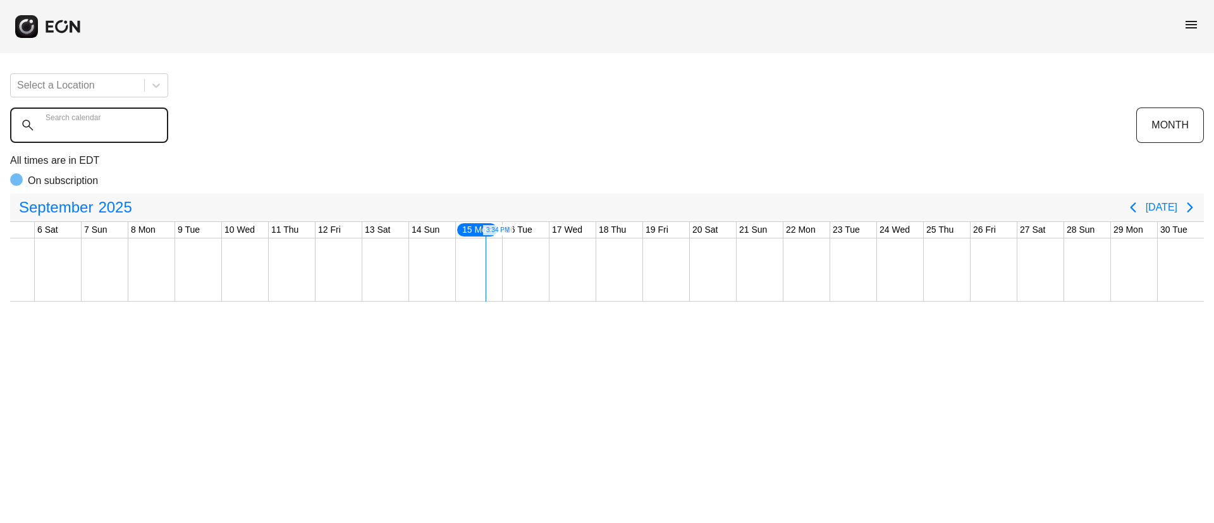
click at [77, 130] on calendar "Search calendar" at bounding box center [89, 125] width 158 height 35
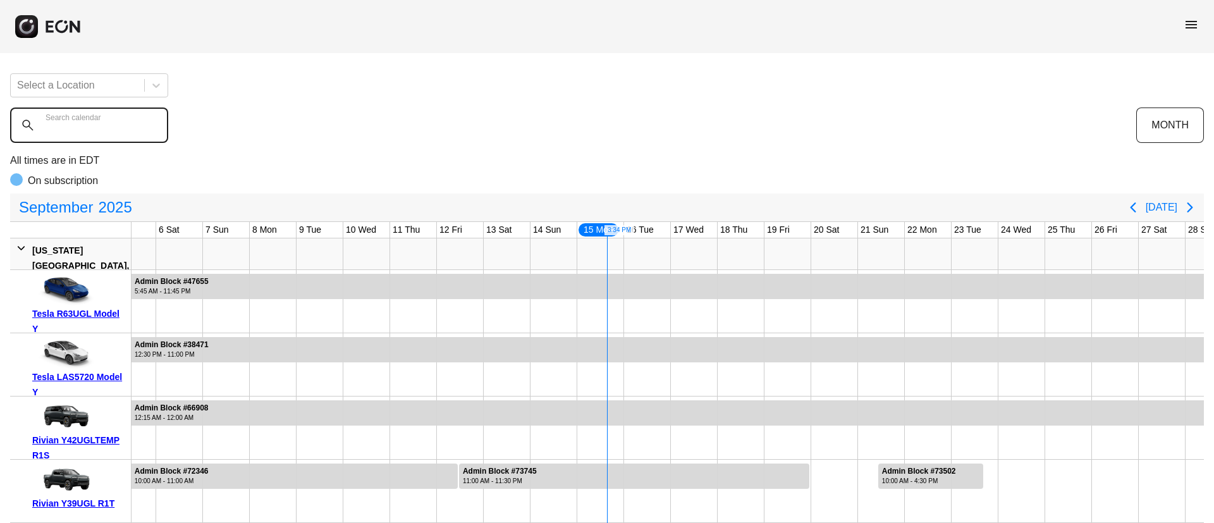
paste calendar "******"
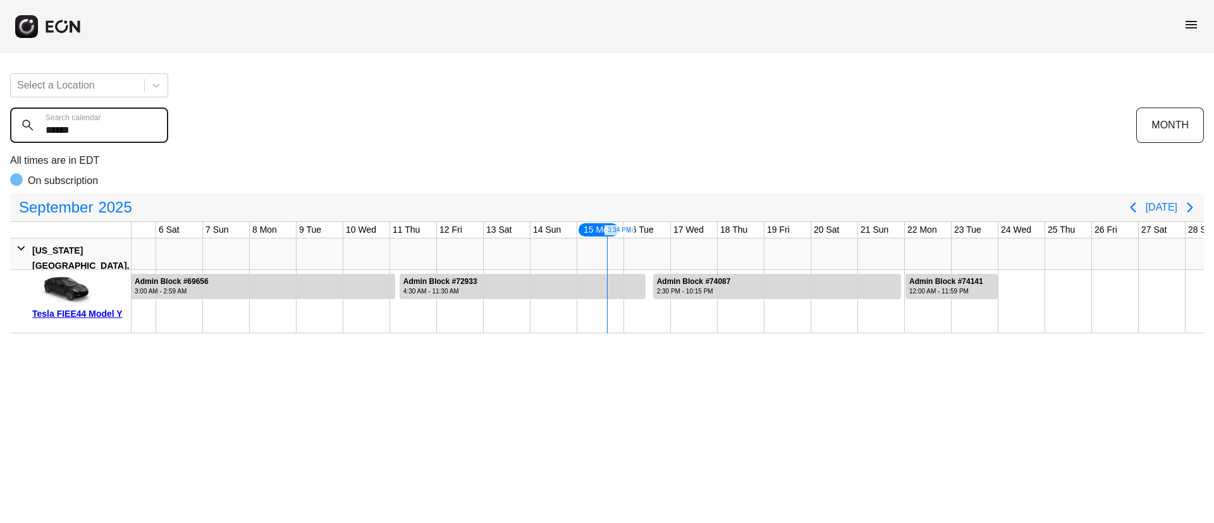
type calendar "******"
drag, startPoint x: 73, startPoint y: 137, endPoint x: 0, endPoint y: 137, distance: 73.4
click at [0, 137] on div "Select a Location ****** Search calendar MONTH All times are in EDT On subscrip…" at bounding box center [607, 198] width 1214 height 270
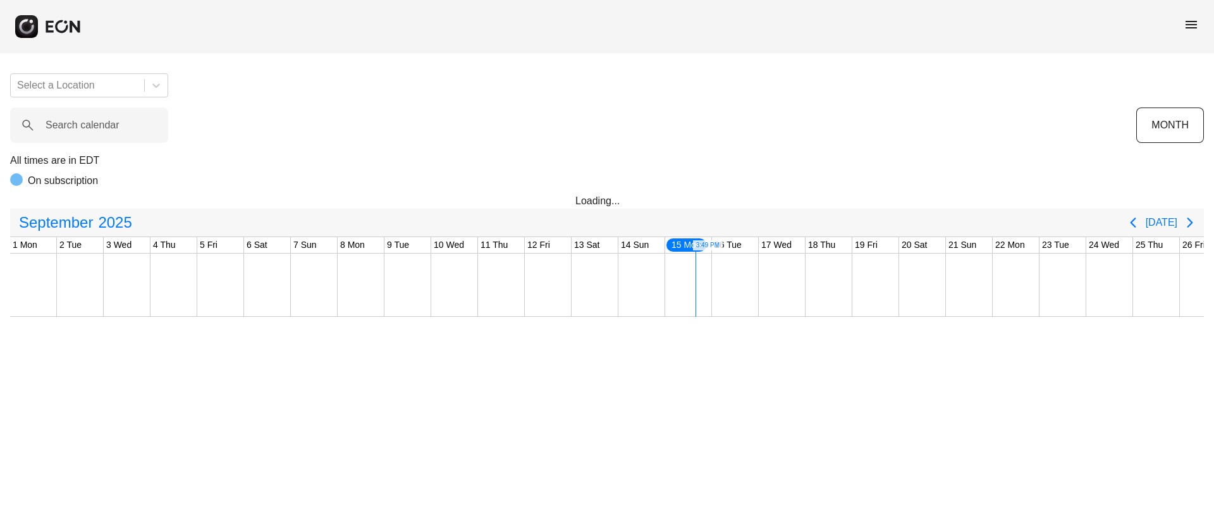
scroll to position [0, 209]
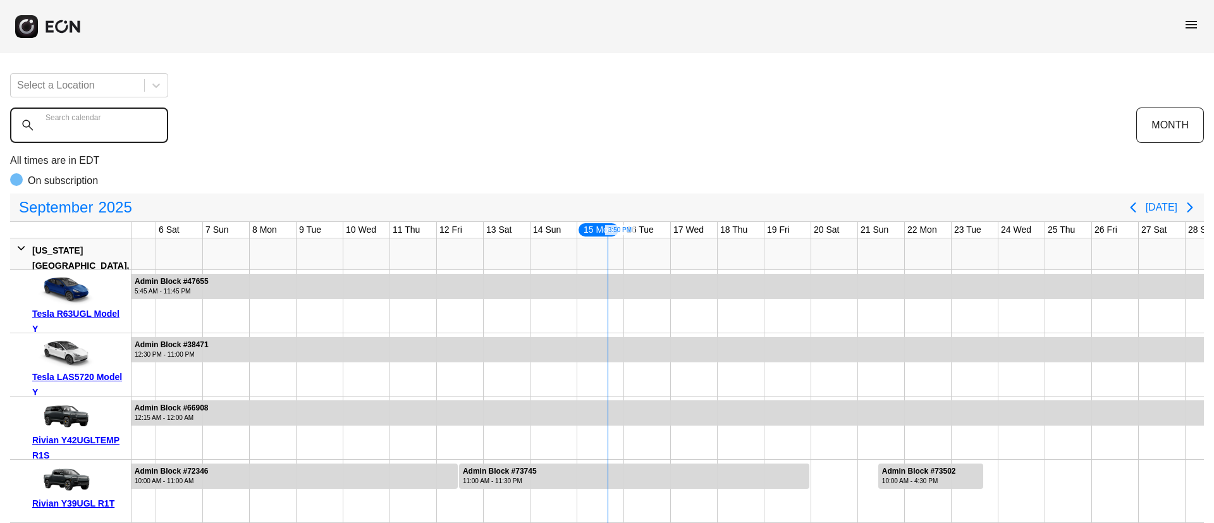
click at [85, 135] on calendar "Search calendar" at bounding box center [89, 125] width 158 height 35
paste calendar "******"
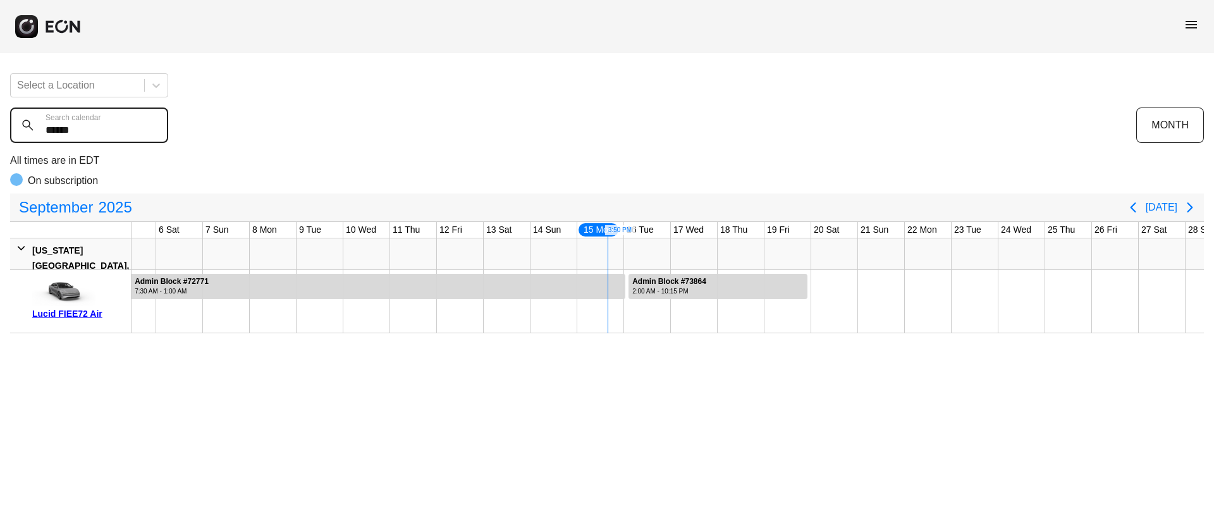
type calendar "******"
